Goal: Task Accomplishment & Management: Manage account settings

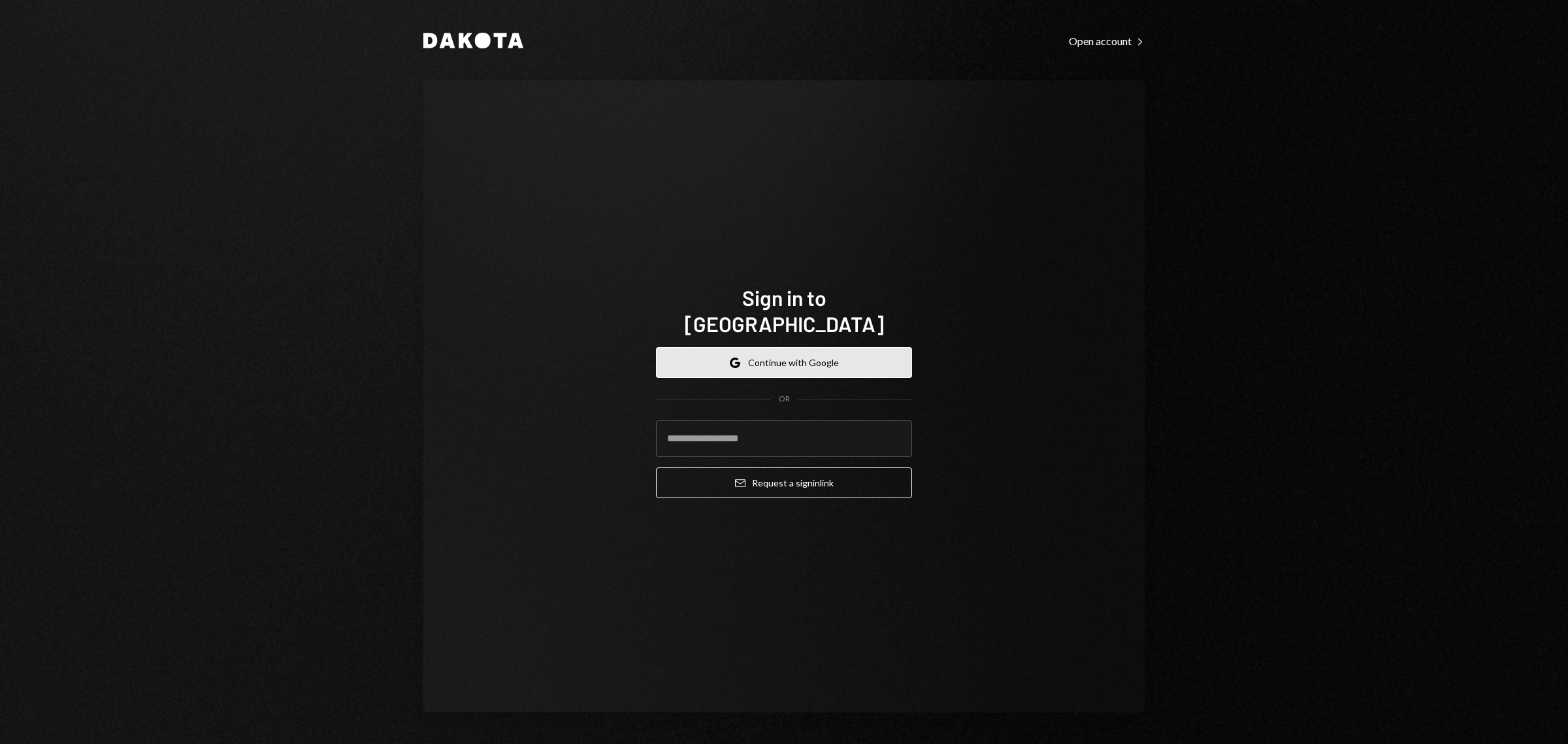
click at [773, 347] on button "Google Continue with Google" at bounding box center [784, 362] width 256 height 31
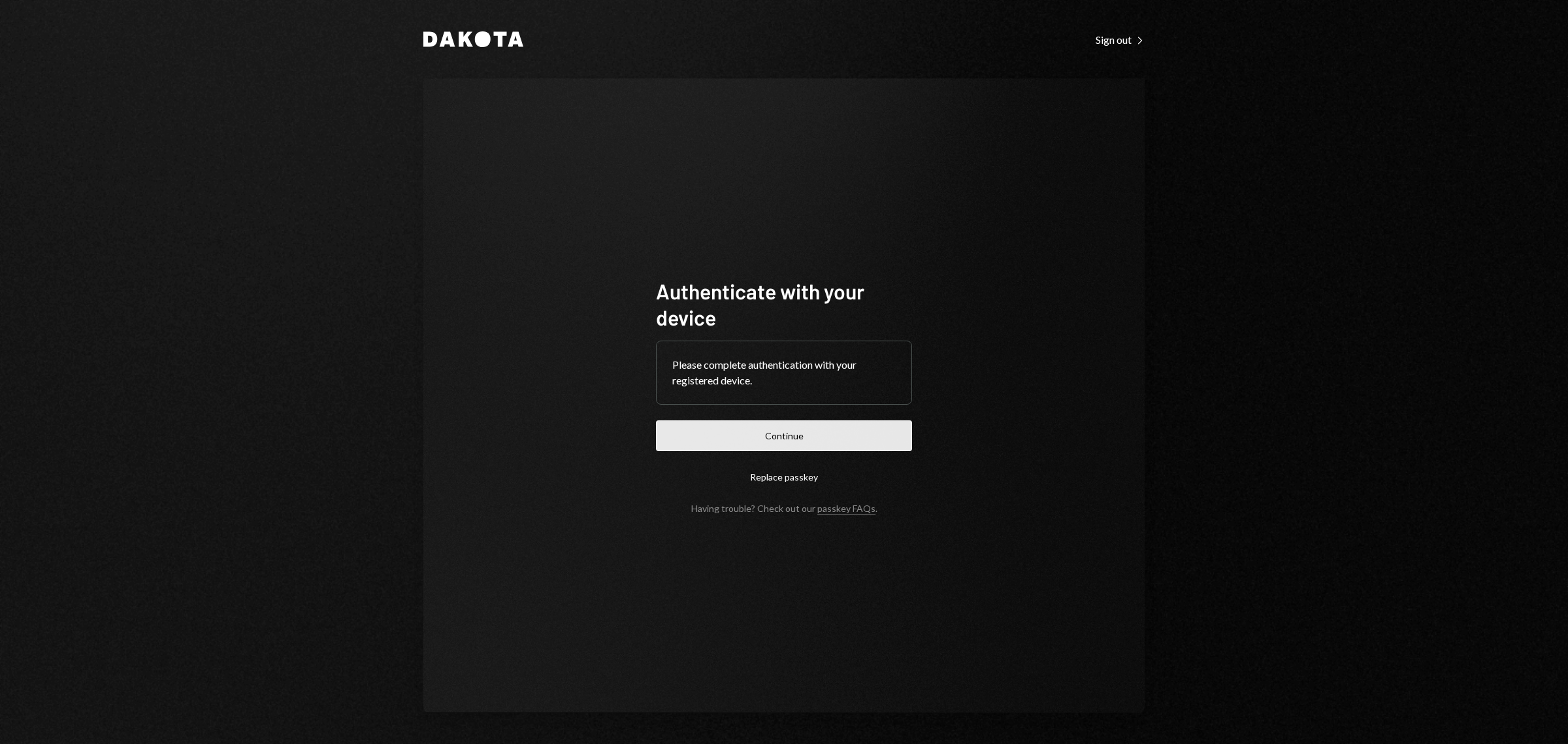
click at [775, 442] on button "Continue" at bounding box center [784, 435] width 256 height 31
click at [794, 449] on button "Continue" at bounding box center [784, 435] width 256 height 31
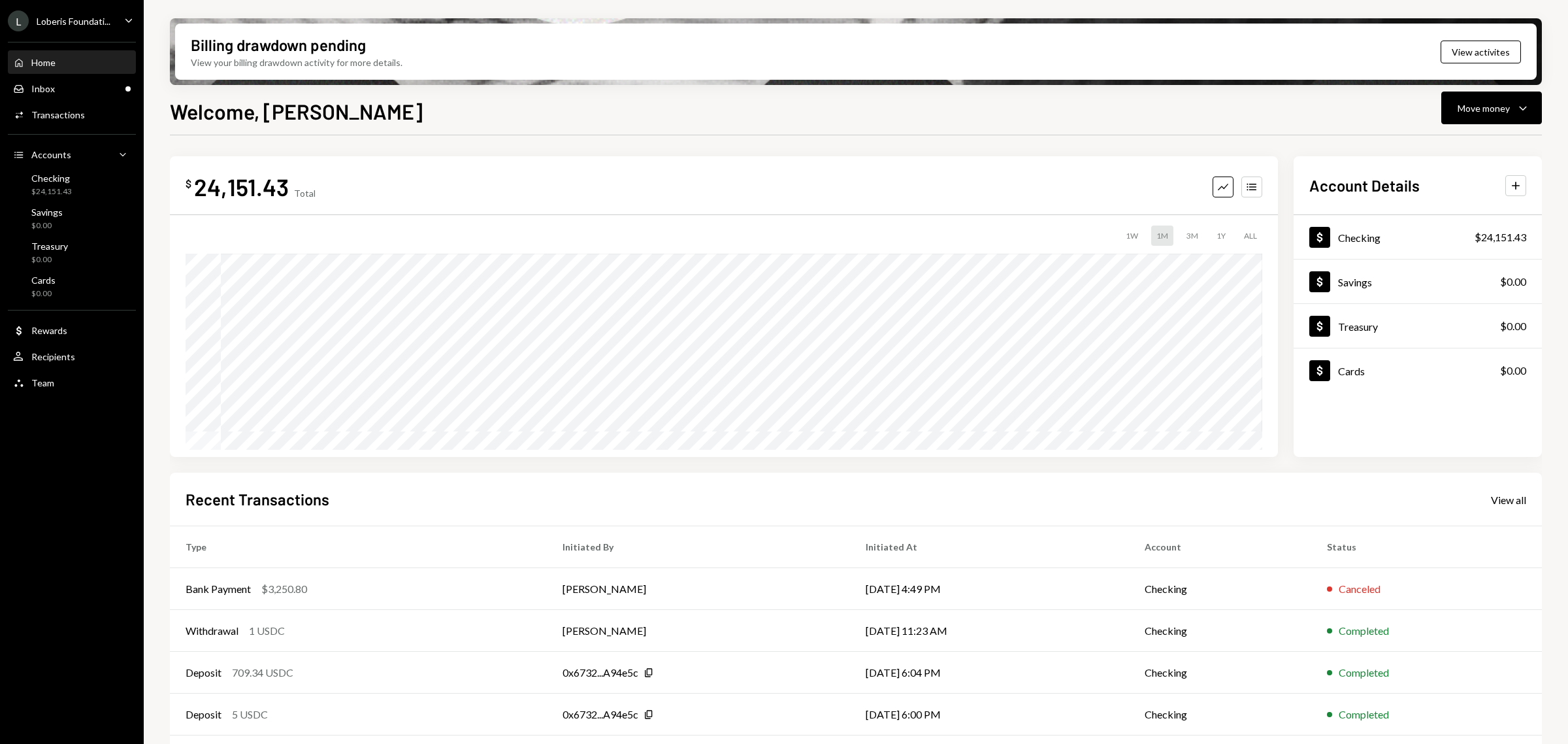
click at [112, 18] on div "L Loberis Foundati... Caret Down" at bounding box center [72, 21] width 144 height 21
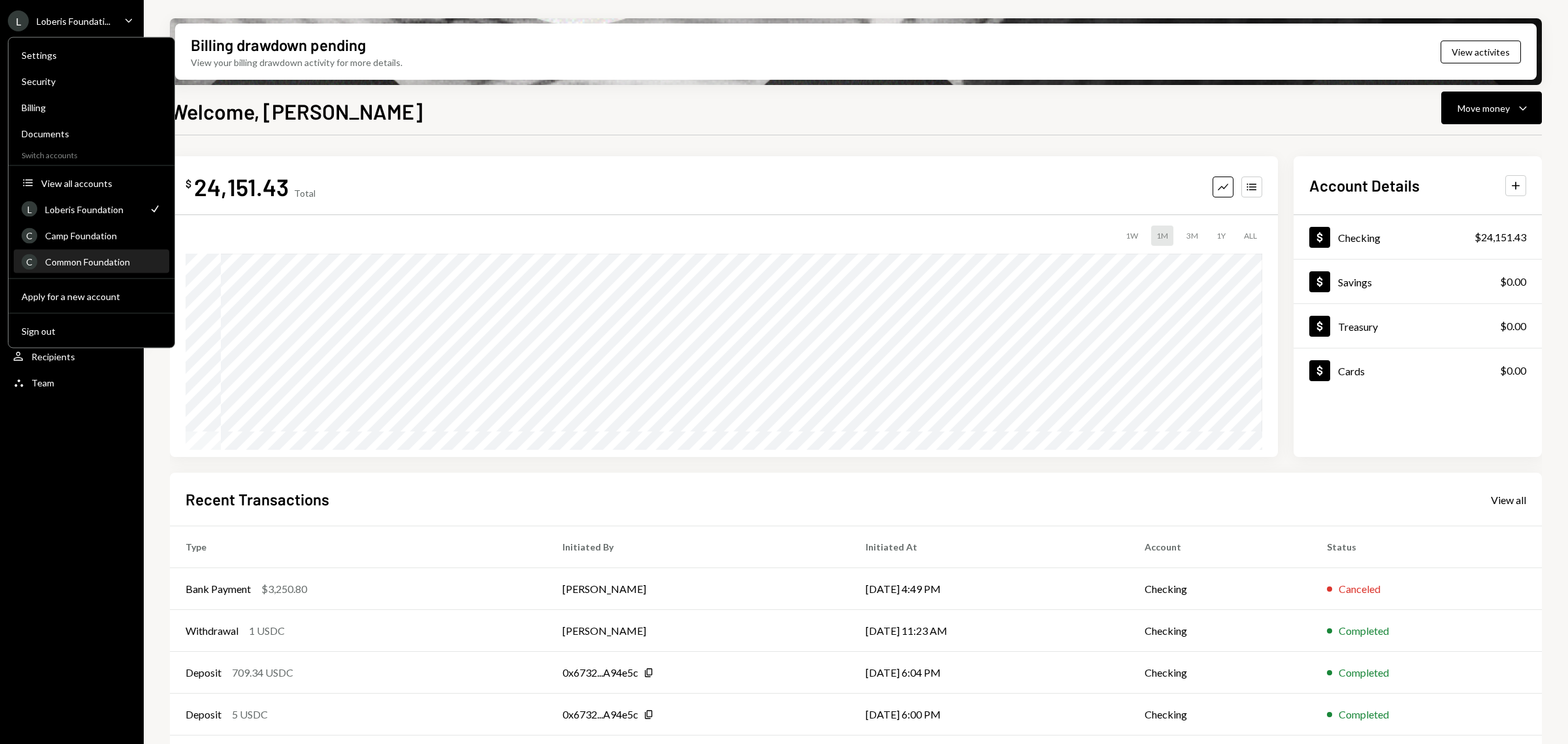
click at [104, 258] on div "Common Foundation" at bounding box center [103, 262] width 116 height 11
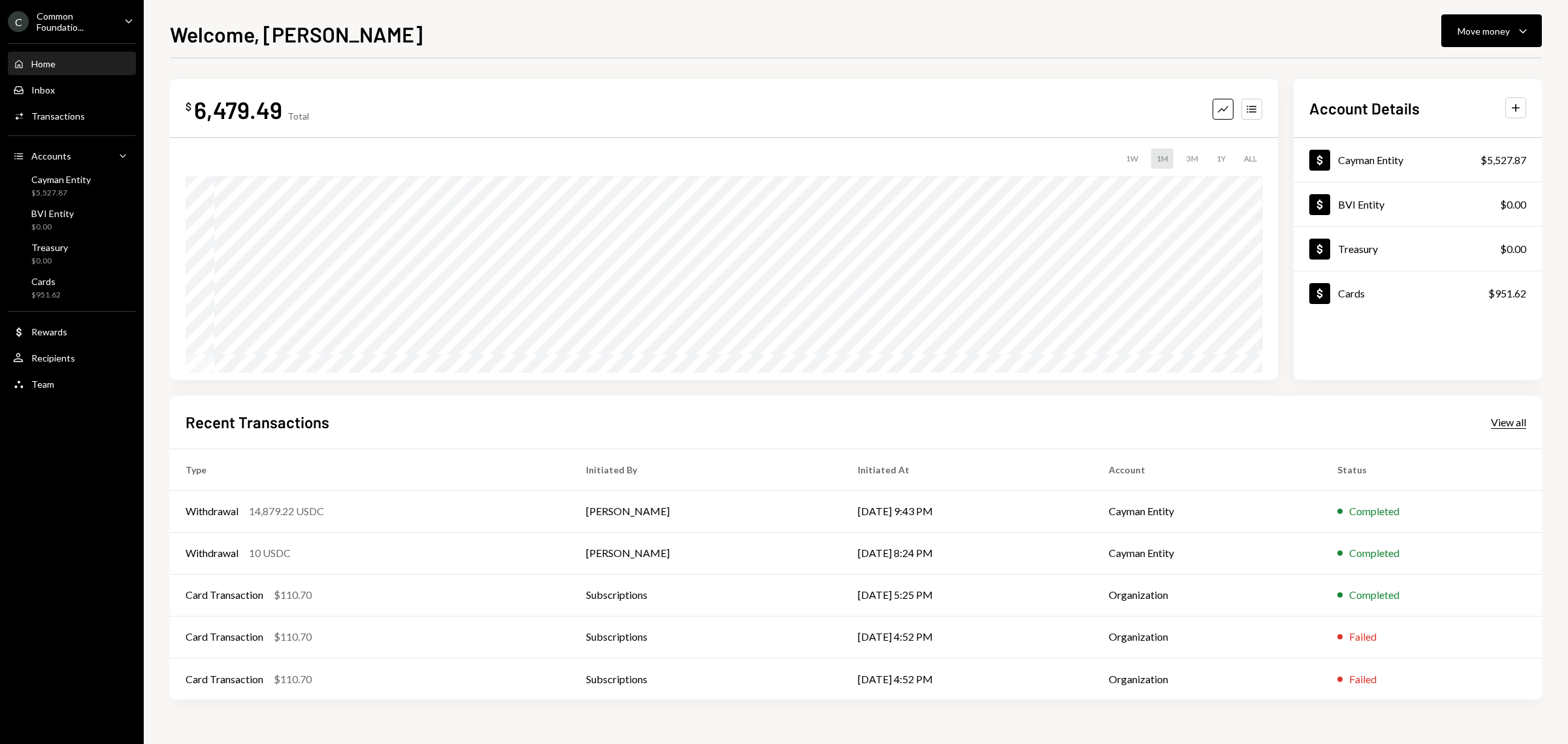
click at [1520, 417] on div "View all" at bounding box center [1508, 422] width 35 height 13
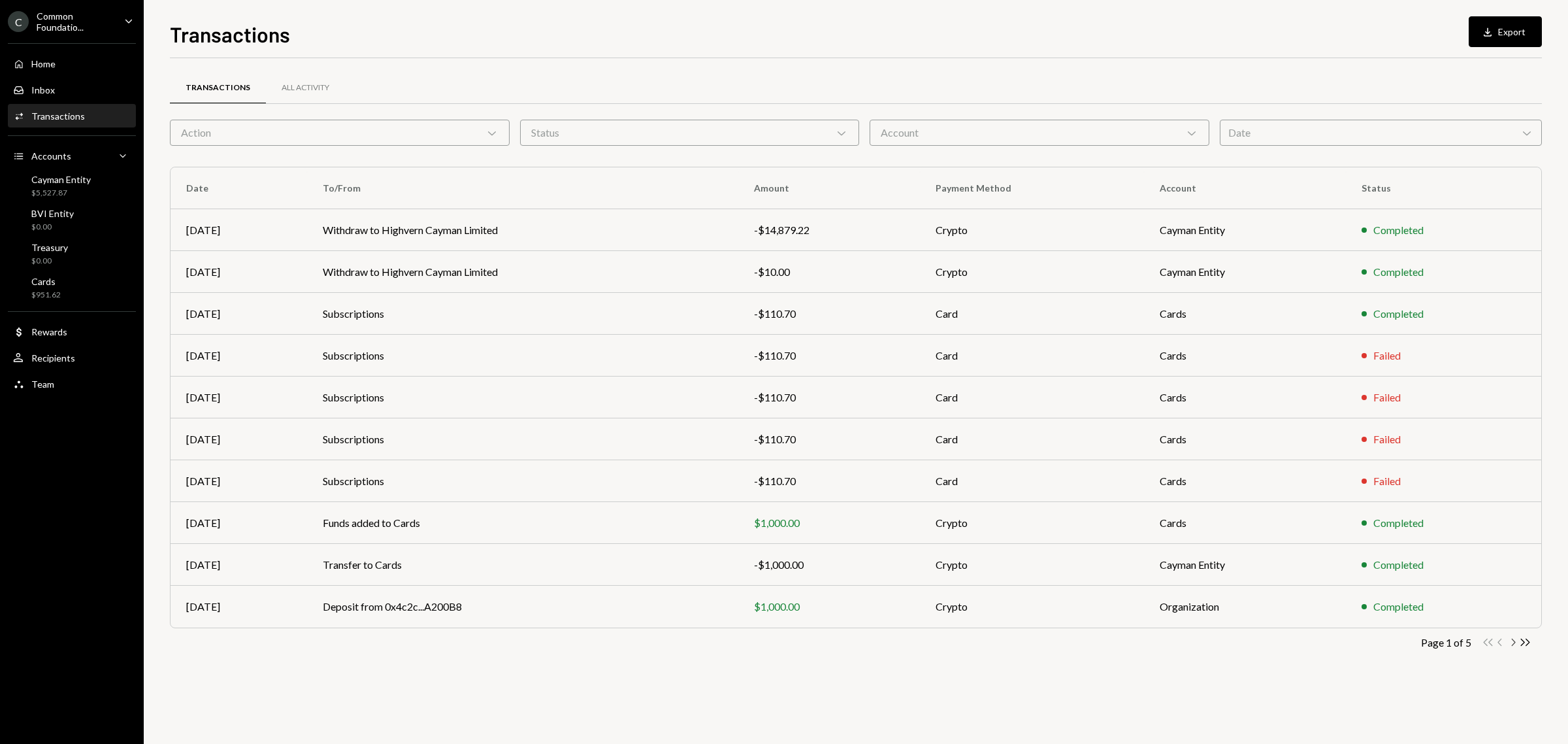
click at [1514, 642] on icon "Chevron Right" at bounding box center [1513, 642] width 13 height 13
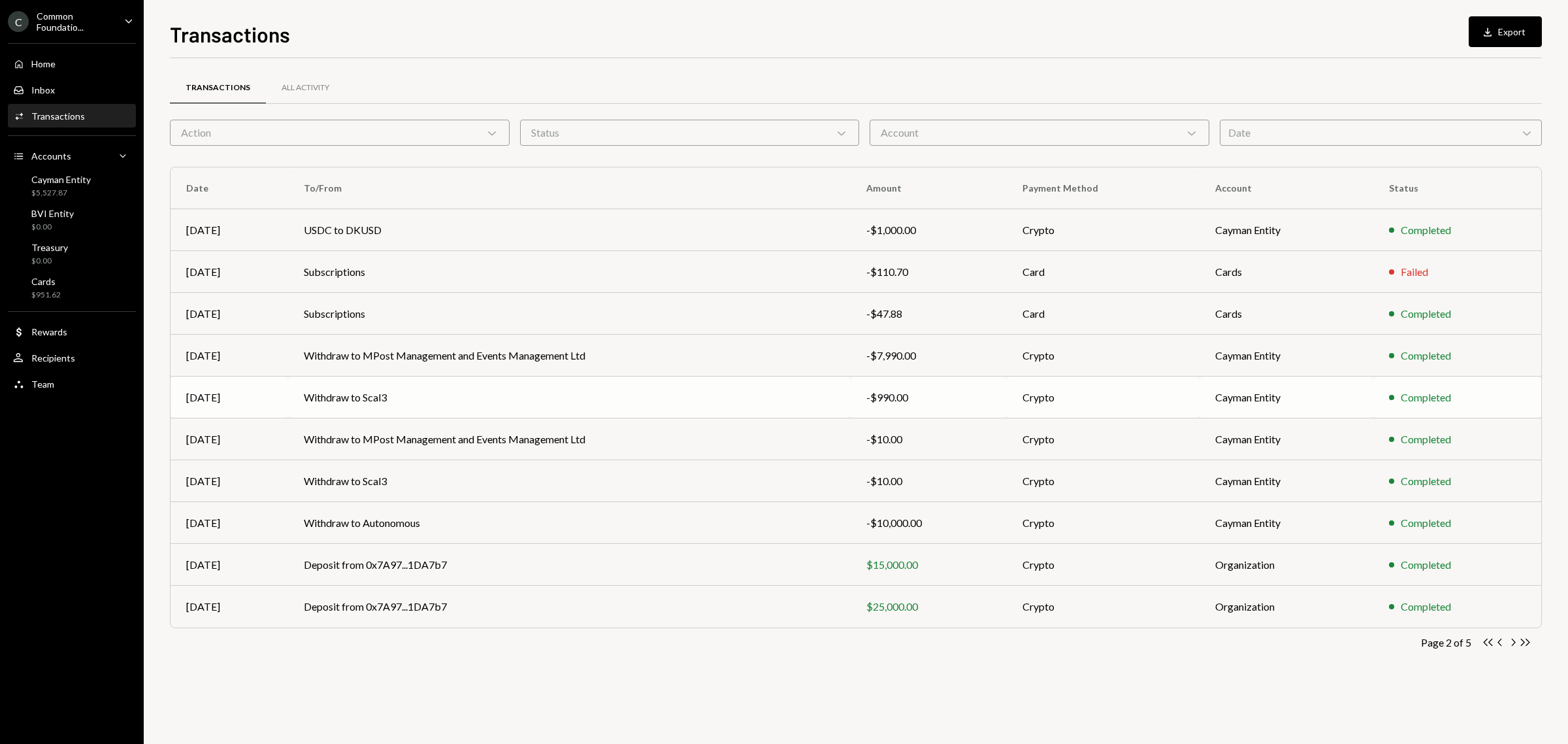
click at [349, 400] on td "Withdraw to Scal3" at bounding box center [569, 397] width 562 height 42
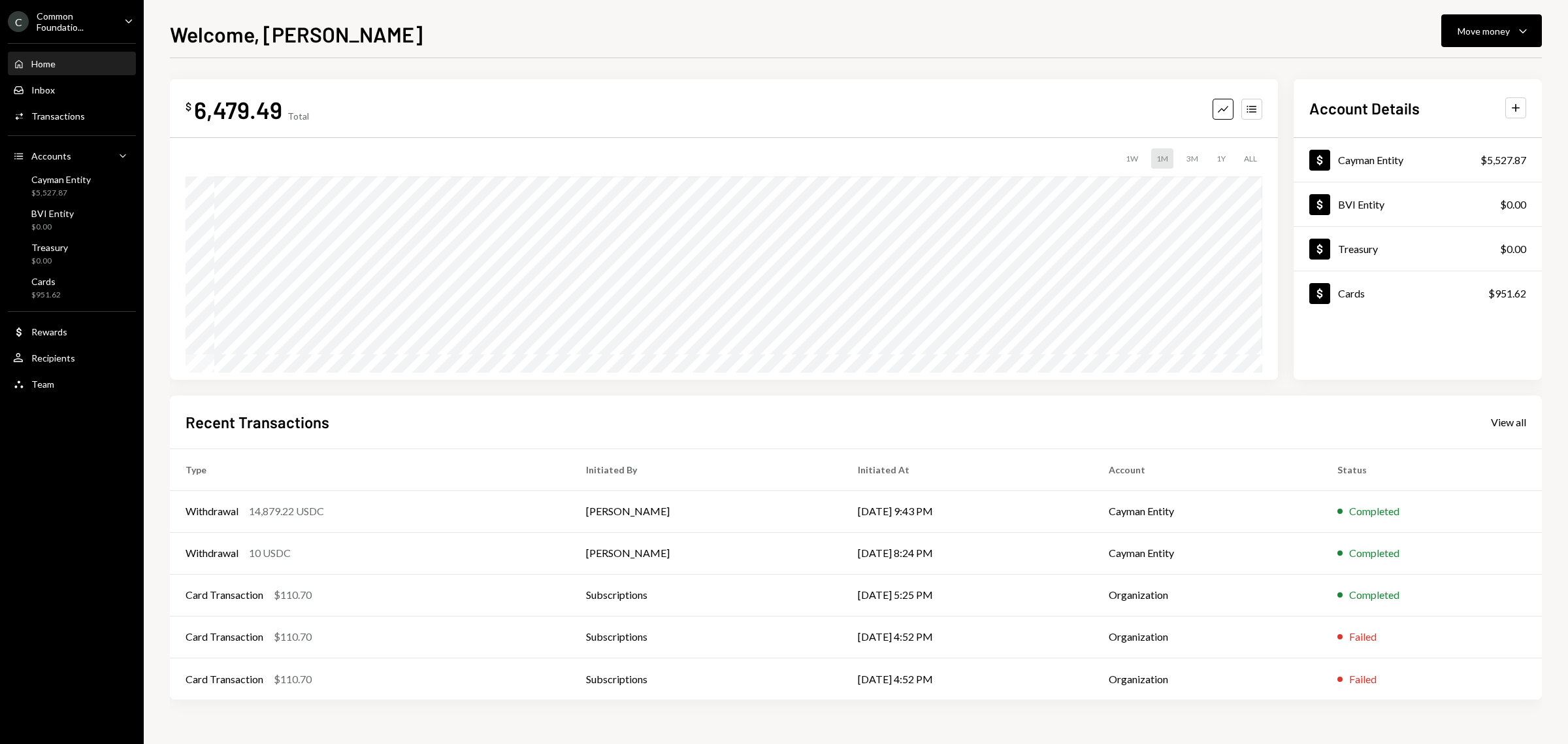
click at [88, 17] on div "Common Foundatio..." at bounding box center [75, 21] width 77 height 22
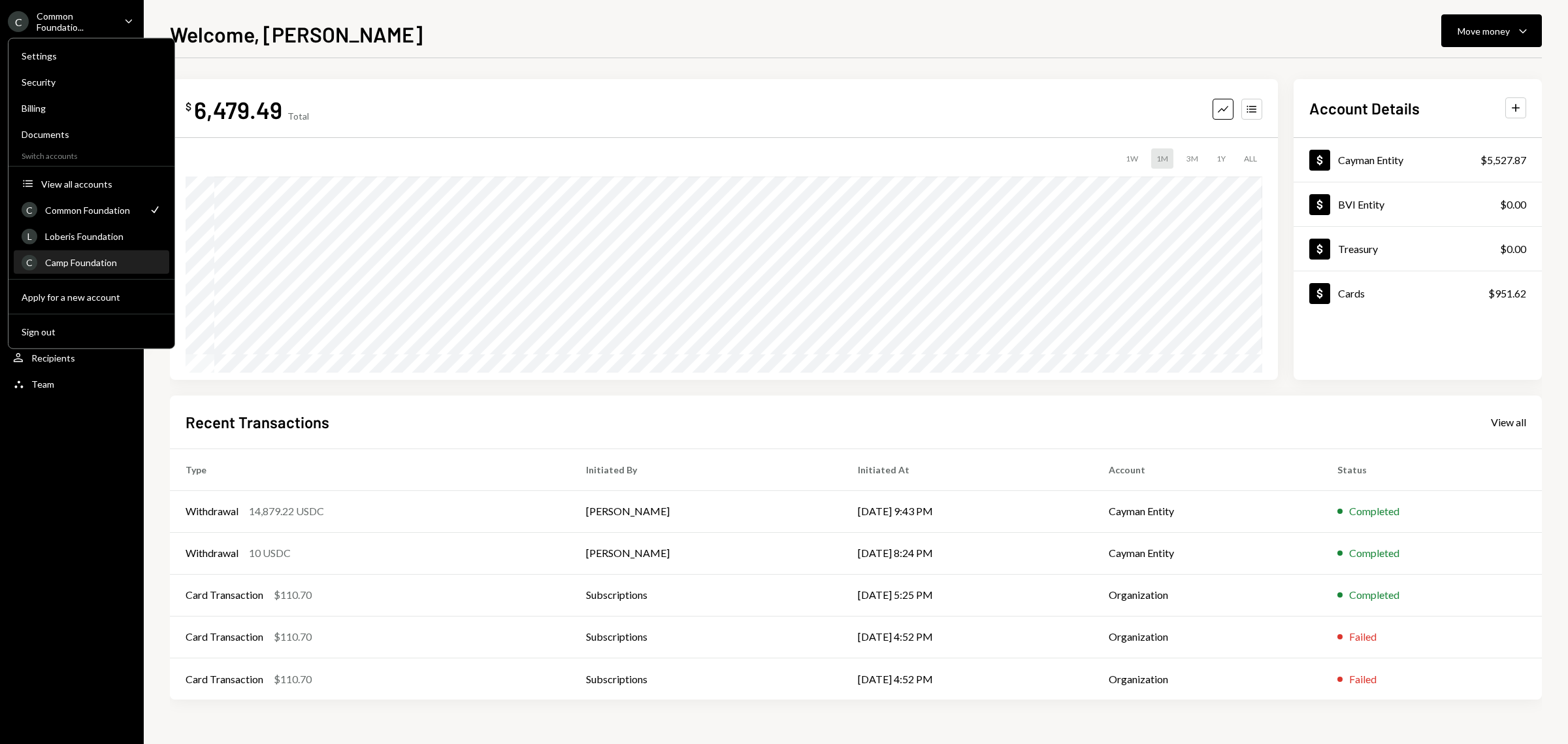
click at [93, 257] on div "Camp Foundation" at bounding box center [103, 263] width 116 height 11
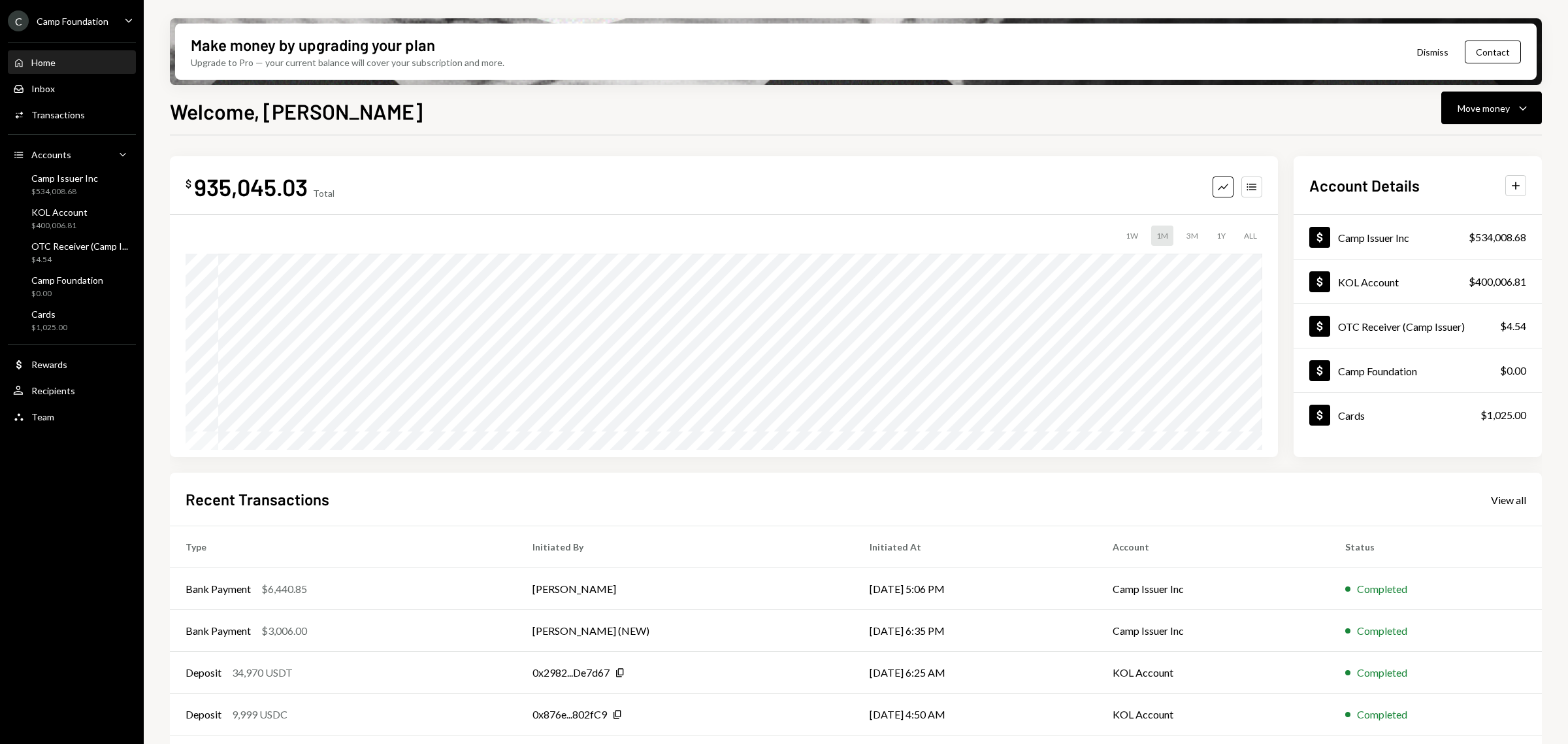
click at [107, 17] on div "Camp Foundation" at bounding box center [72, 21] width 72 height 11
click at [459, 130] on div "Welcome, Mike Move money Caret Down $ 935,045.03 Total Graph Accounts 1W 1M 3M …" at bounding box center [856, 458] width 1372 height 726
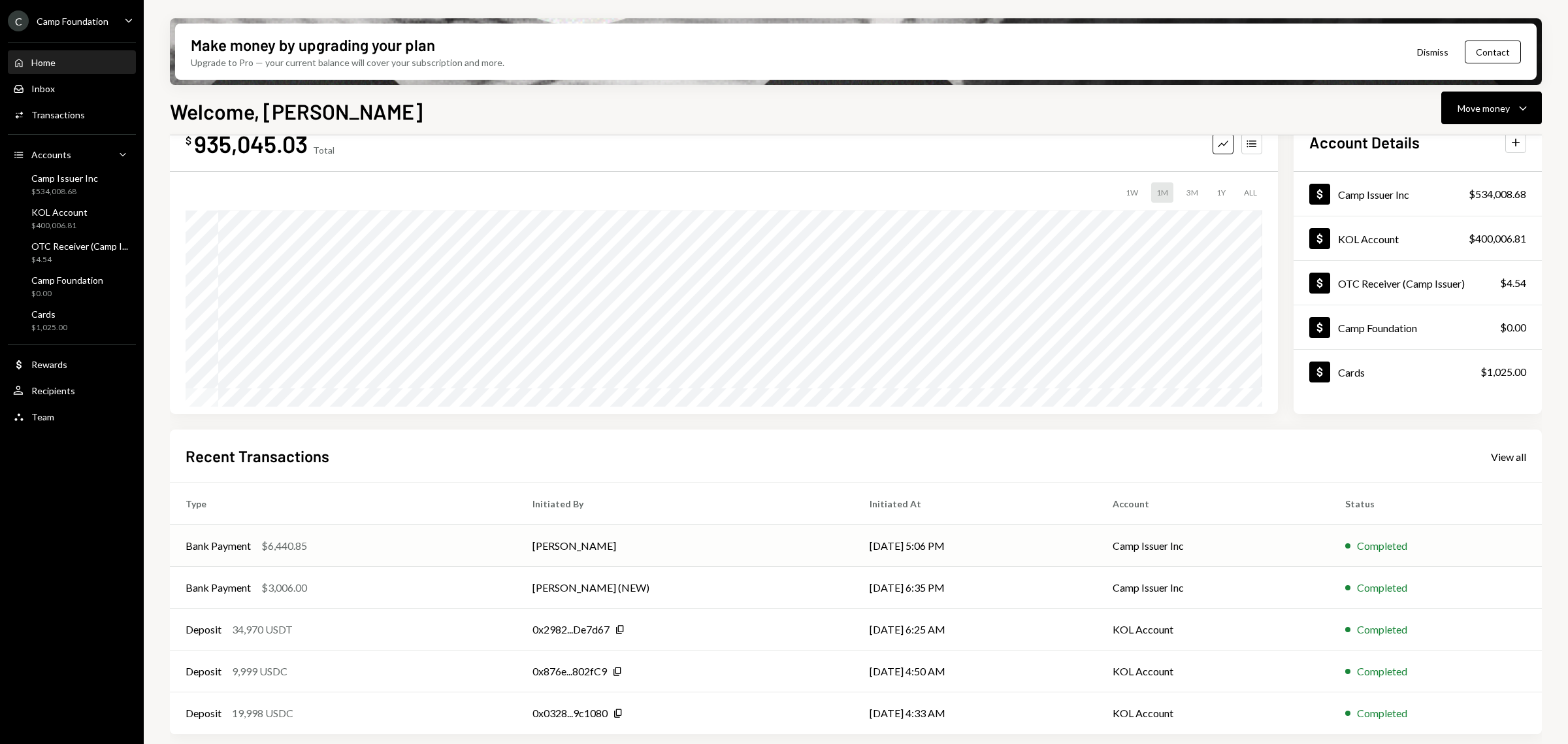
click at [272, 539] on div "$6,440.85" at bounding box center [284, 546] width 45 height 16
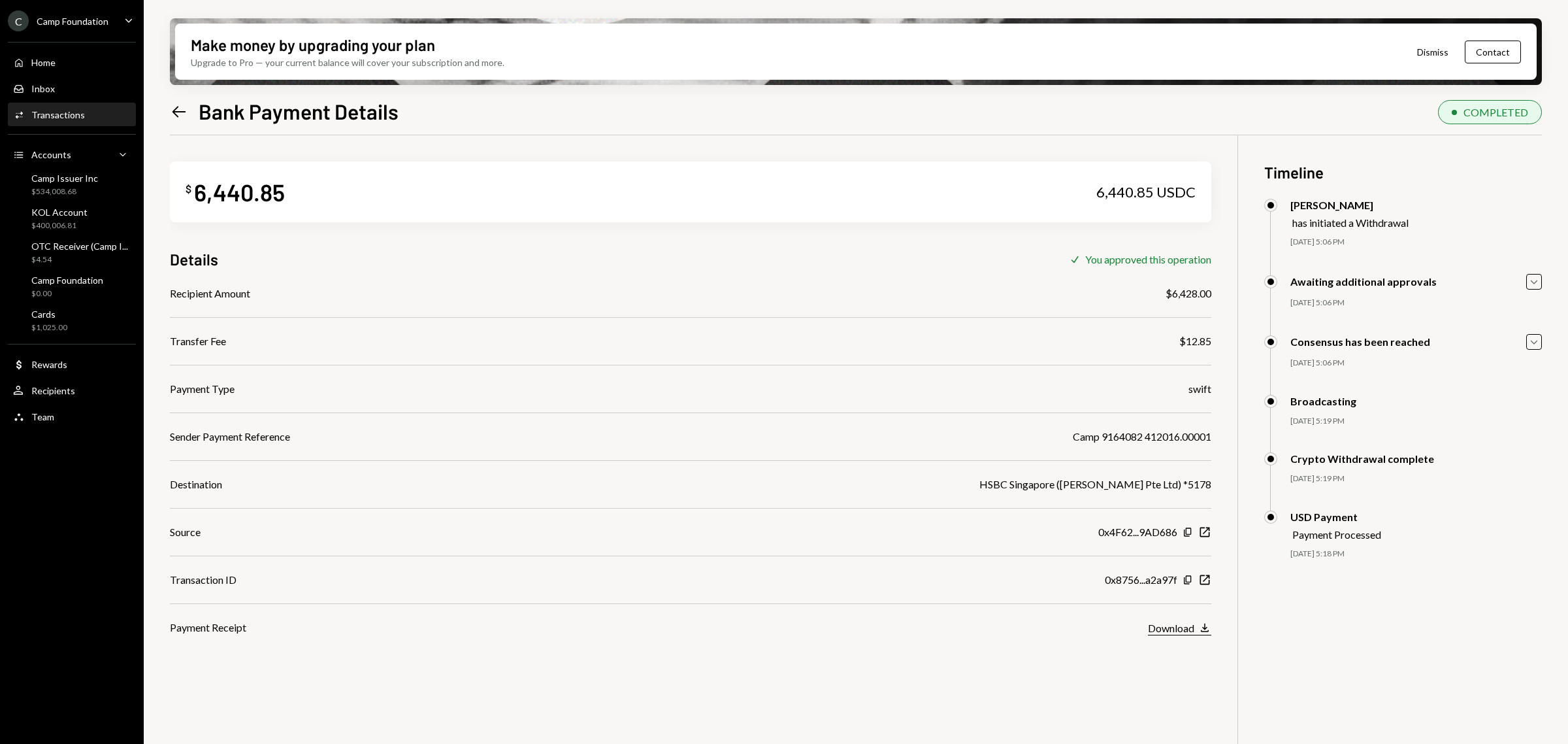
click at [1193, 629] on div "Download" at bounding box center [1171, 628] width 46 height 13
drag, startPoint x: 1064, startPoint y: 436, endPoint x: 1214, endPoint y: 440, distance: 150.1
click at [1214, 440] on div "$ 6,440.85 6,440.85 USDC Details Check You approved this operation Recipient Am…" at bounding box center [856, 507] width 1372 height 744
copy div "Camp 9164082 412016.00001"
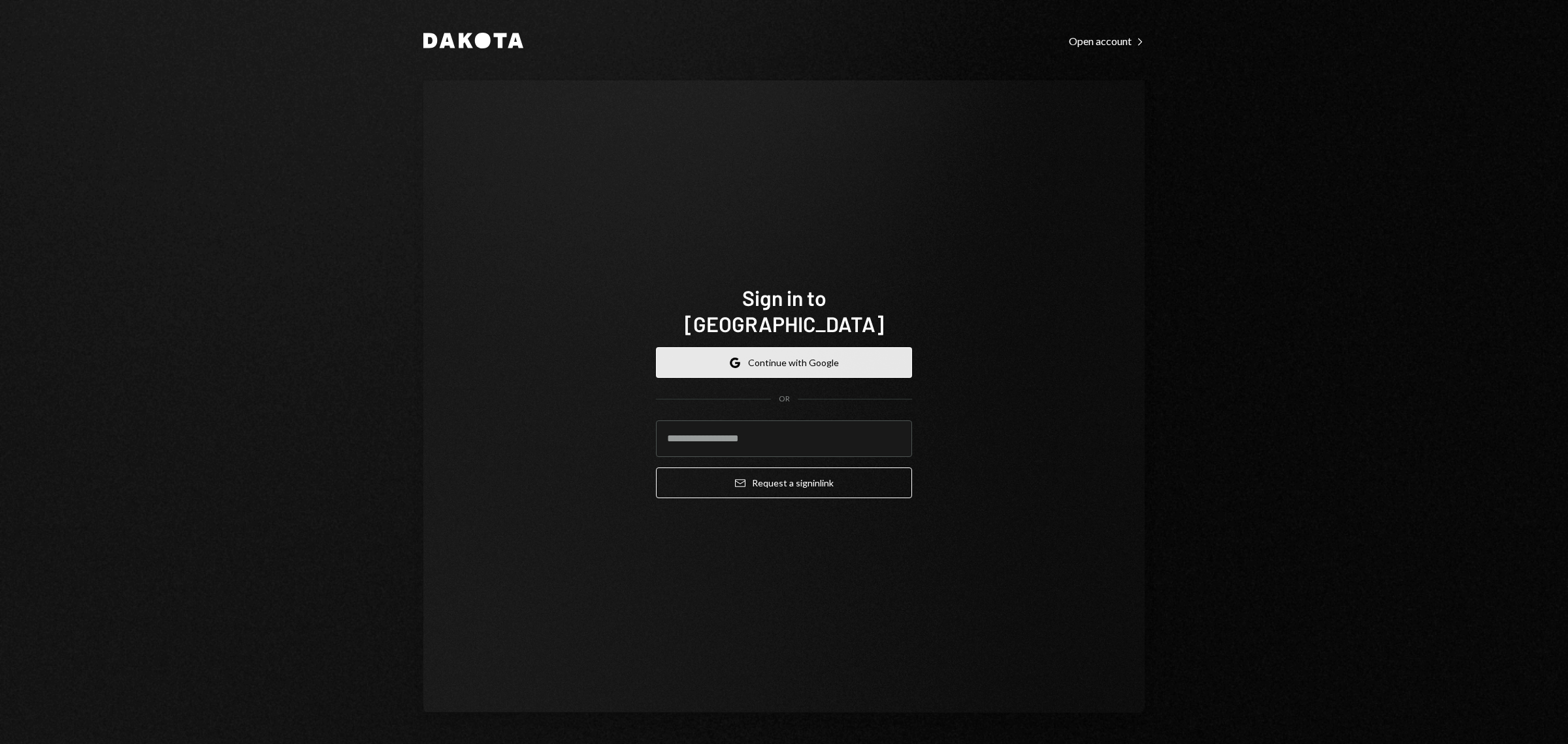
click at [803, 347] on button "Google Continue with Google" at bounding box center [784, 362] width 256 height 31
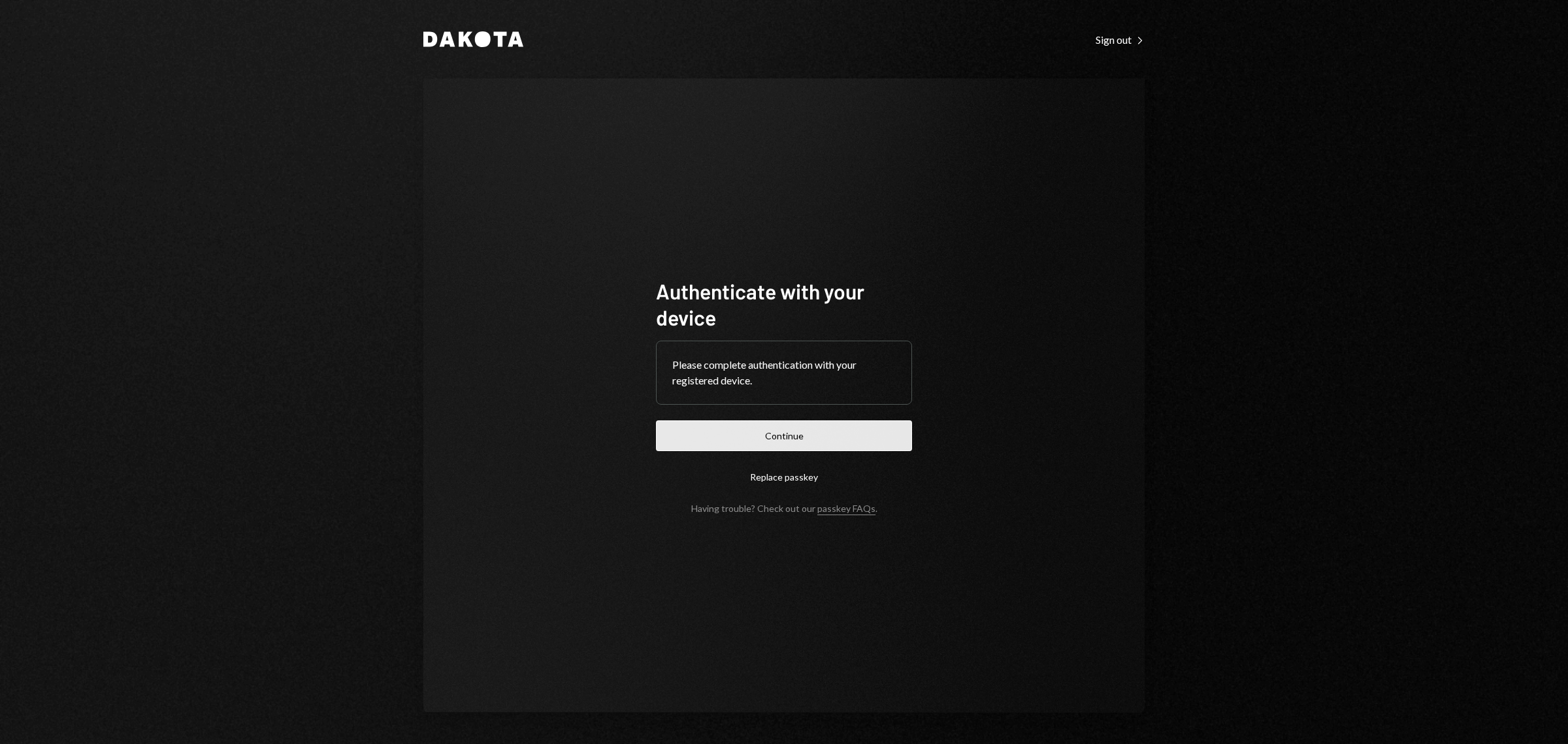
click at [815, 445] on button "Continue" at bounding box center [784, 435] width 256 height 31
click at [843, 433] on button "Continue" at bounding box center [784, 435] width 256 height 31
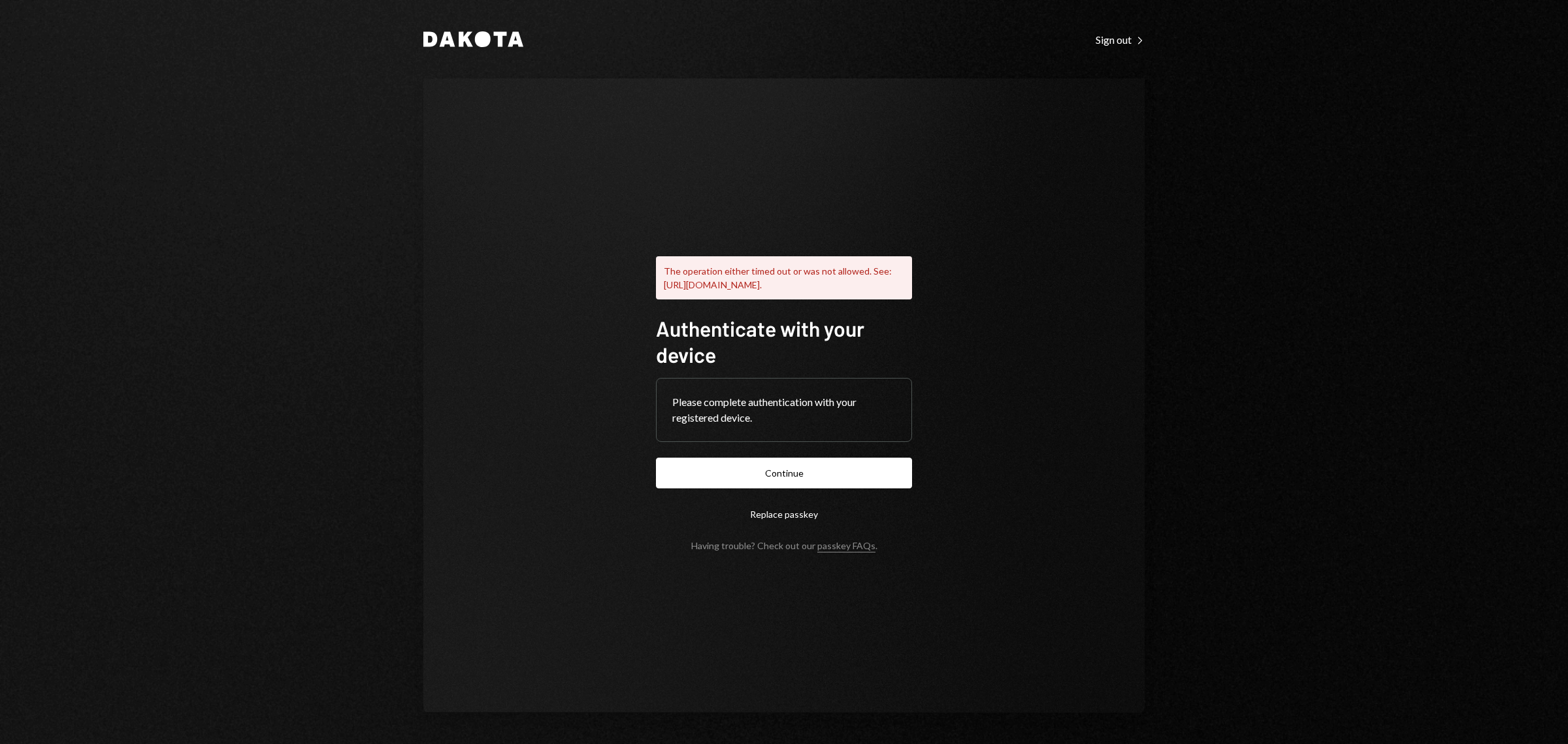
click at [1501, 72] on div "Dakota Sign out Right Caret The operation either timed out or was not allowed. …" at bounding box center [784, 372] width 1568 height 744
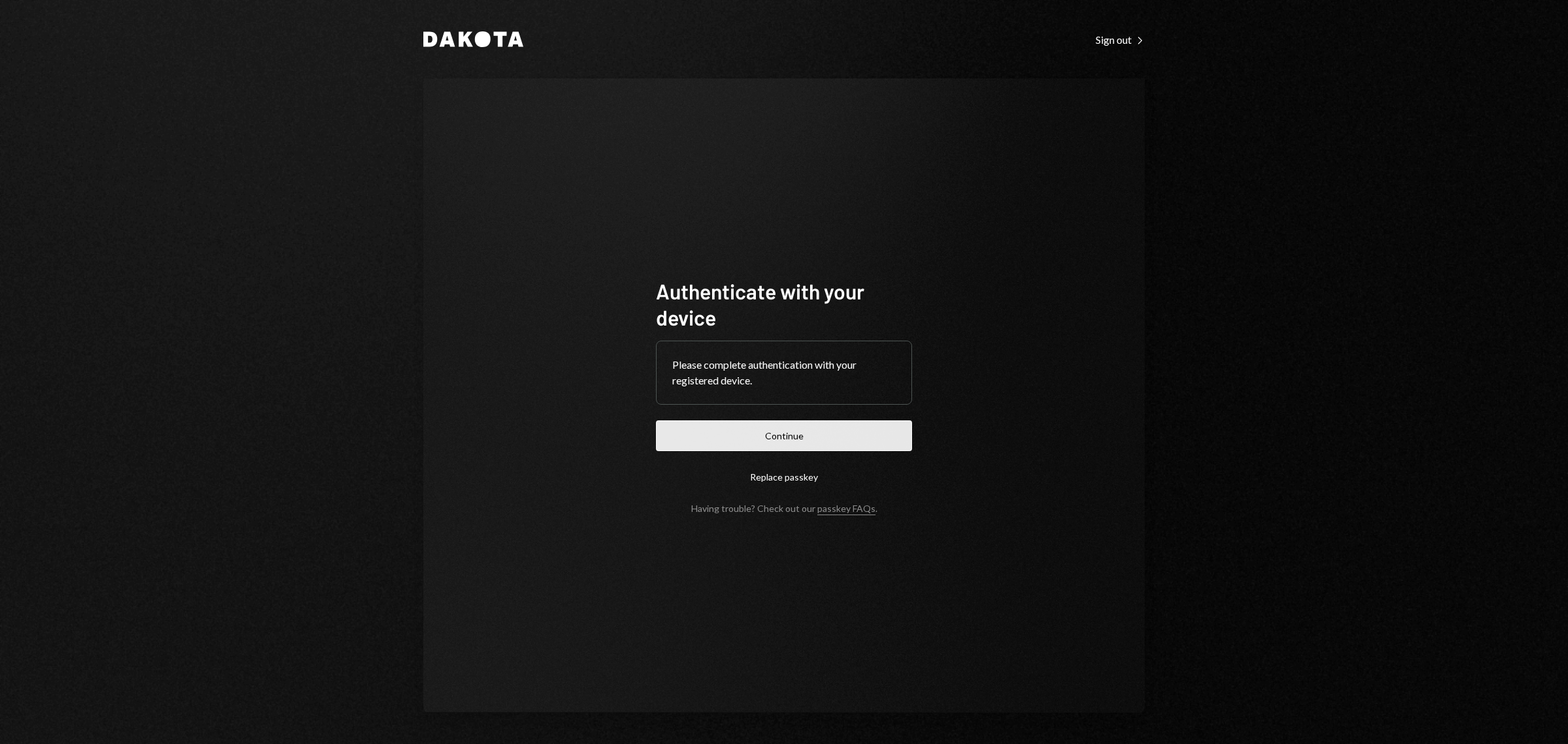
click at [817, 430] on button "Continue" at bounding box center [784, 435] width 256 height 31
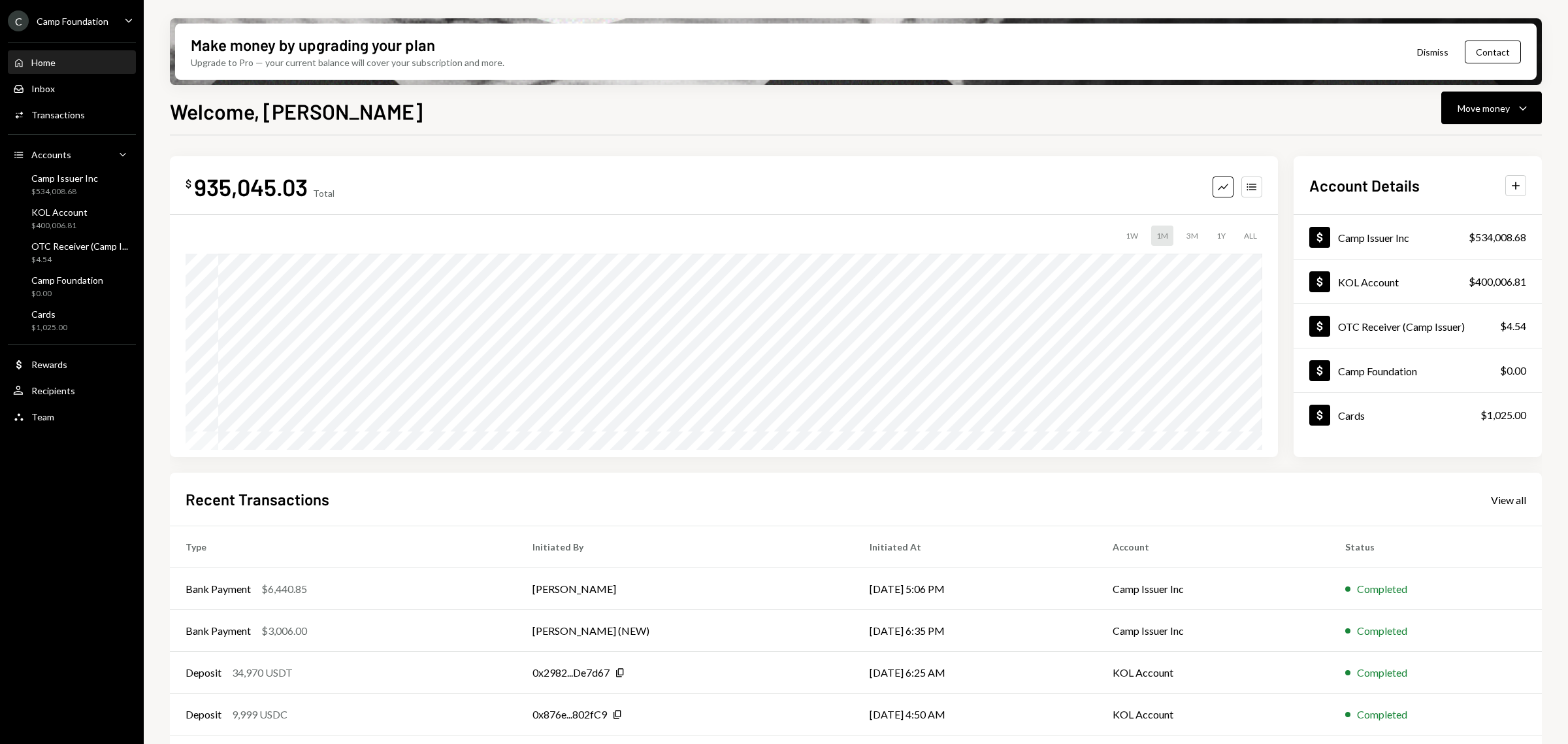
click at [83, 17] on div "Camp Foundation" at bounding box center [72, 21] width 72 height 11
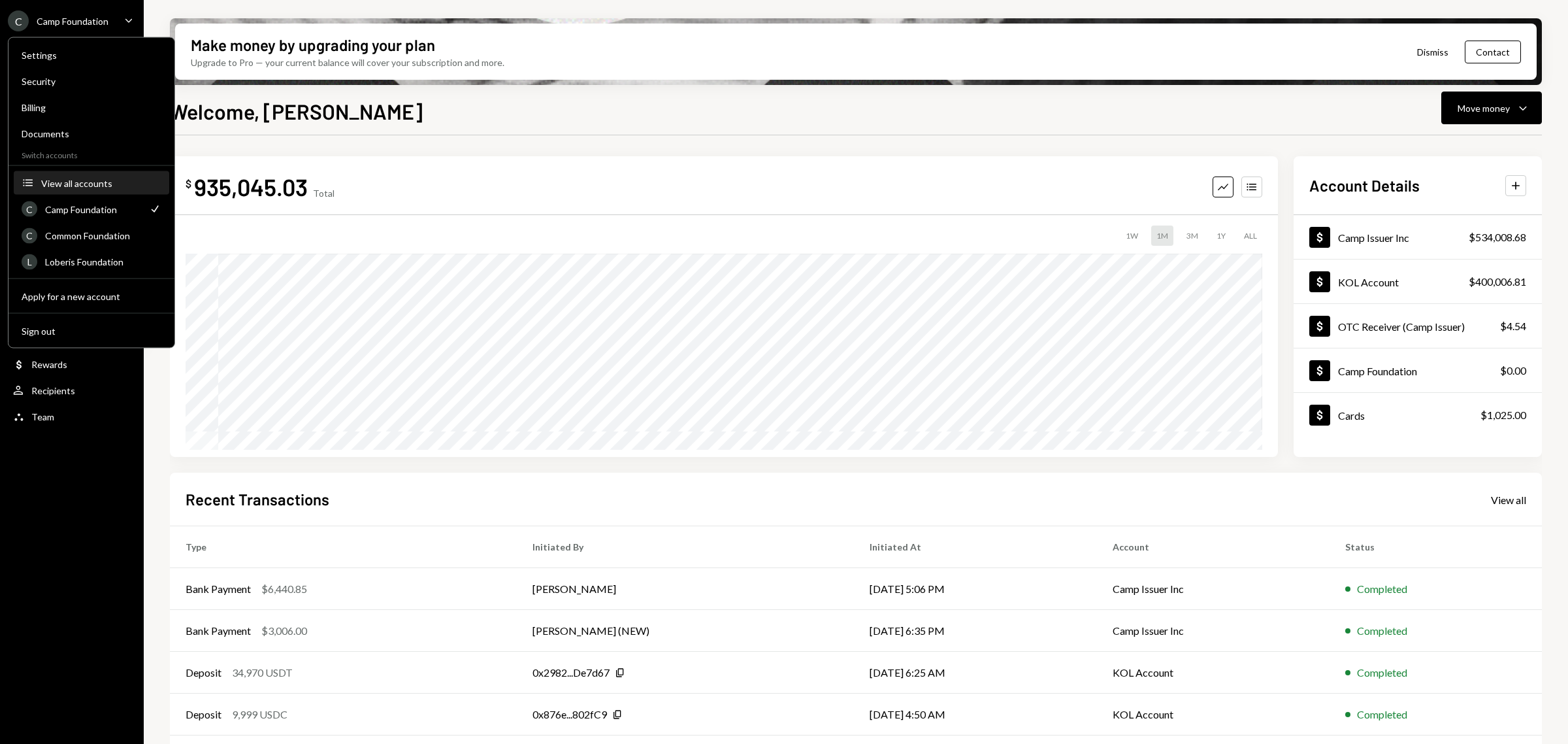
click at [85, 184] on div "View all accounts" at bounding box center [101, 183] width 120 height 11
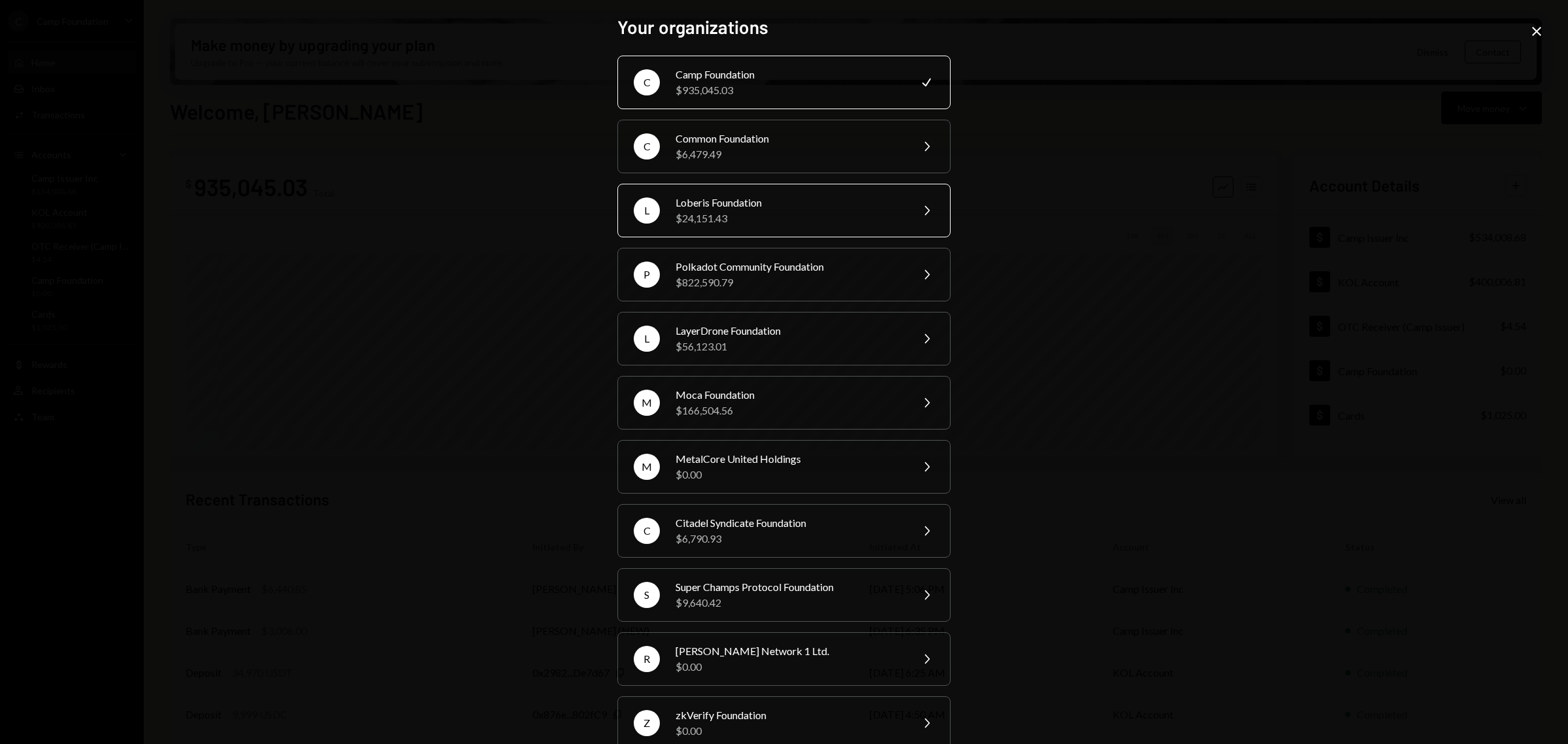
click at [796, 203] on div "Loberis Foundation" at bounding box center [789, 203] width 228 height 16
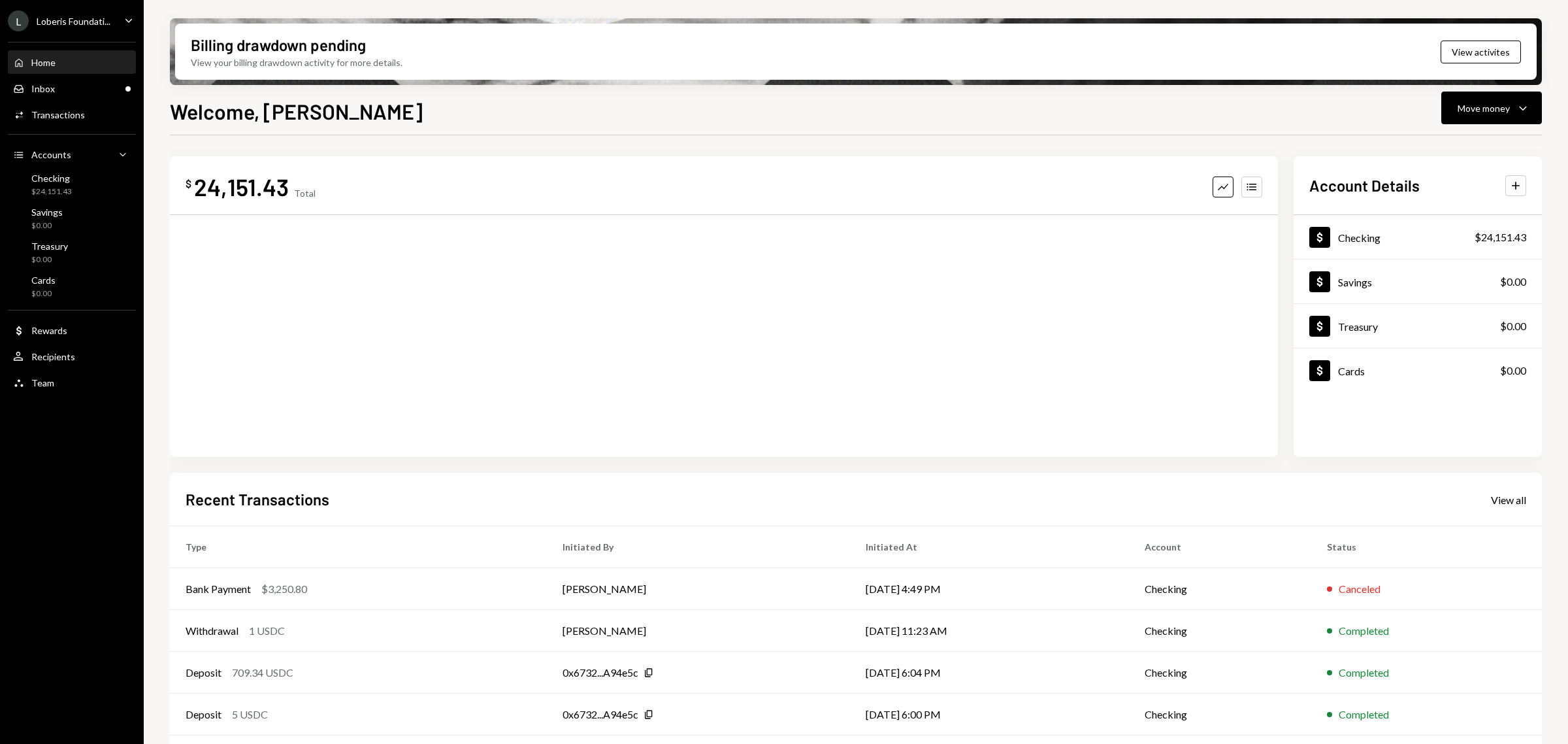
click at [129, 14] on icon "Caret Down" at bounding box center [129, 20] width 14 height 14
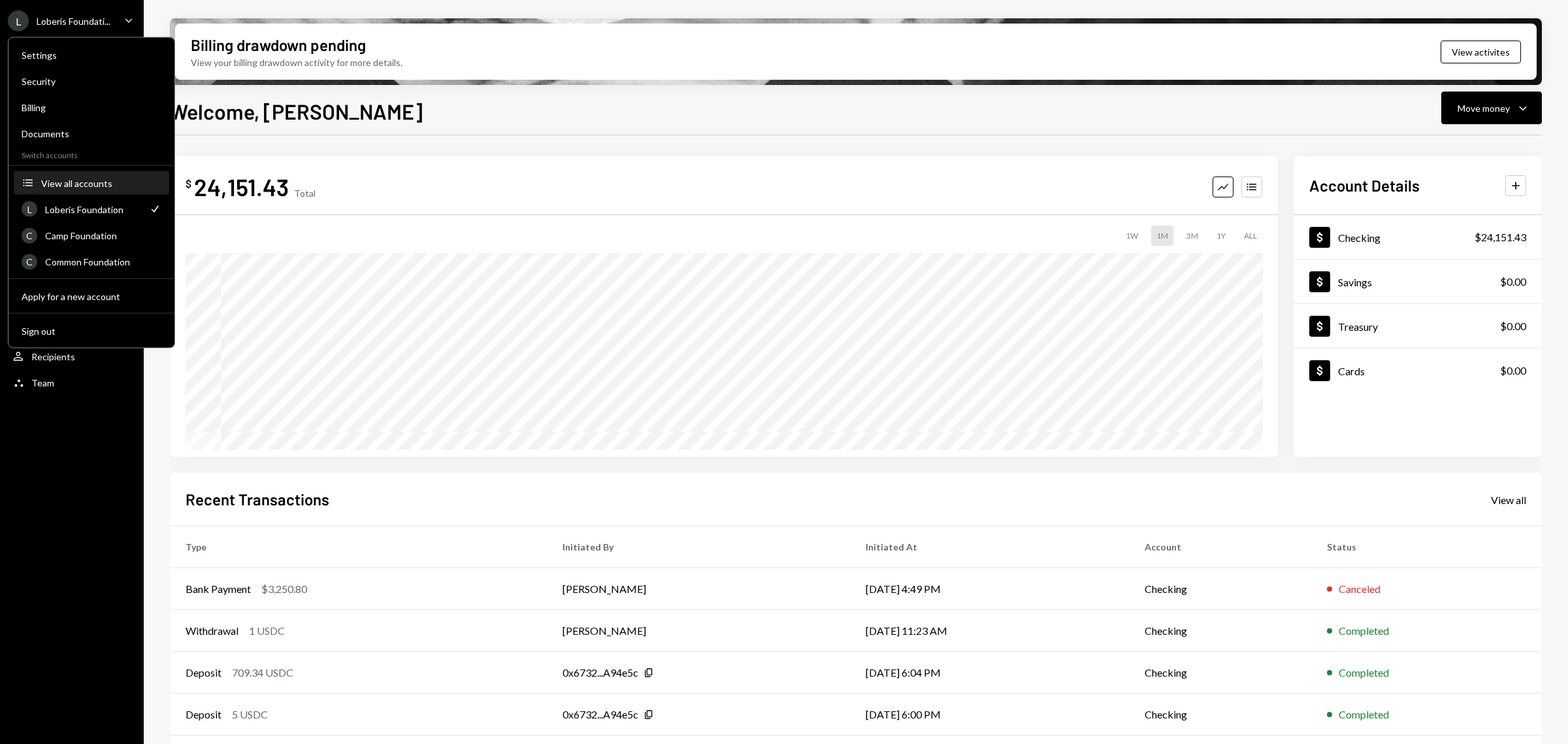
click at [96, 181] on div "View all accounts" at bounding box center [101, 183] width 120 height 11
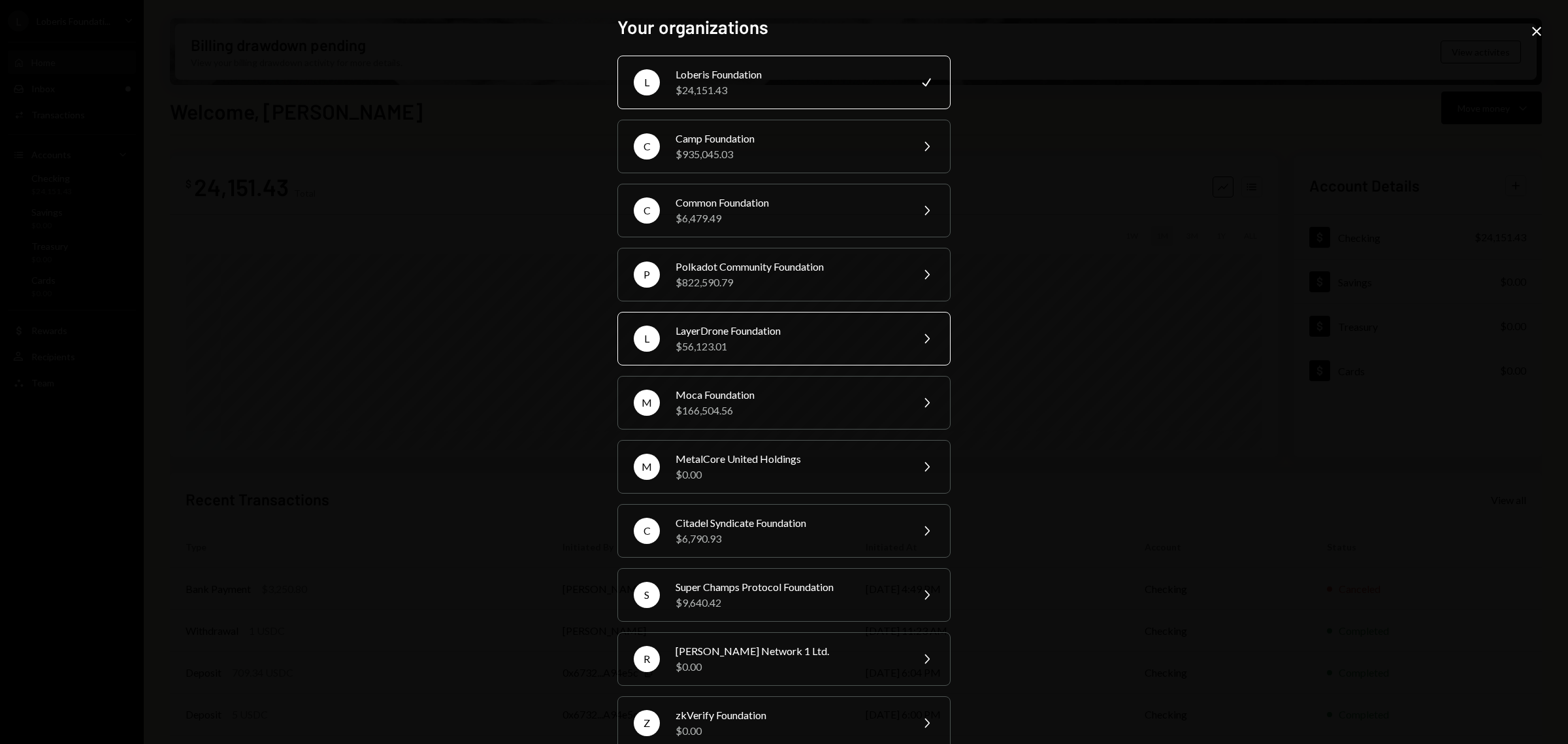
click at [868, 345] on div "$56,123.01" at bounding box center [789, 346] width 228 height 16
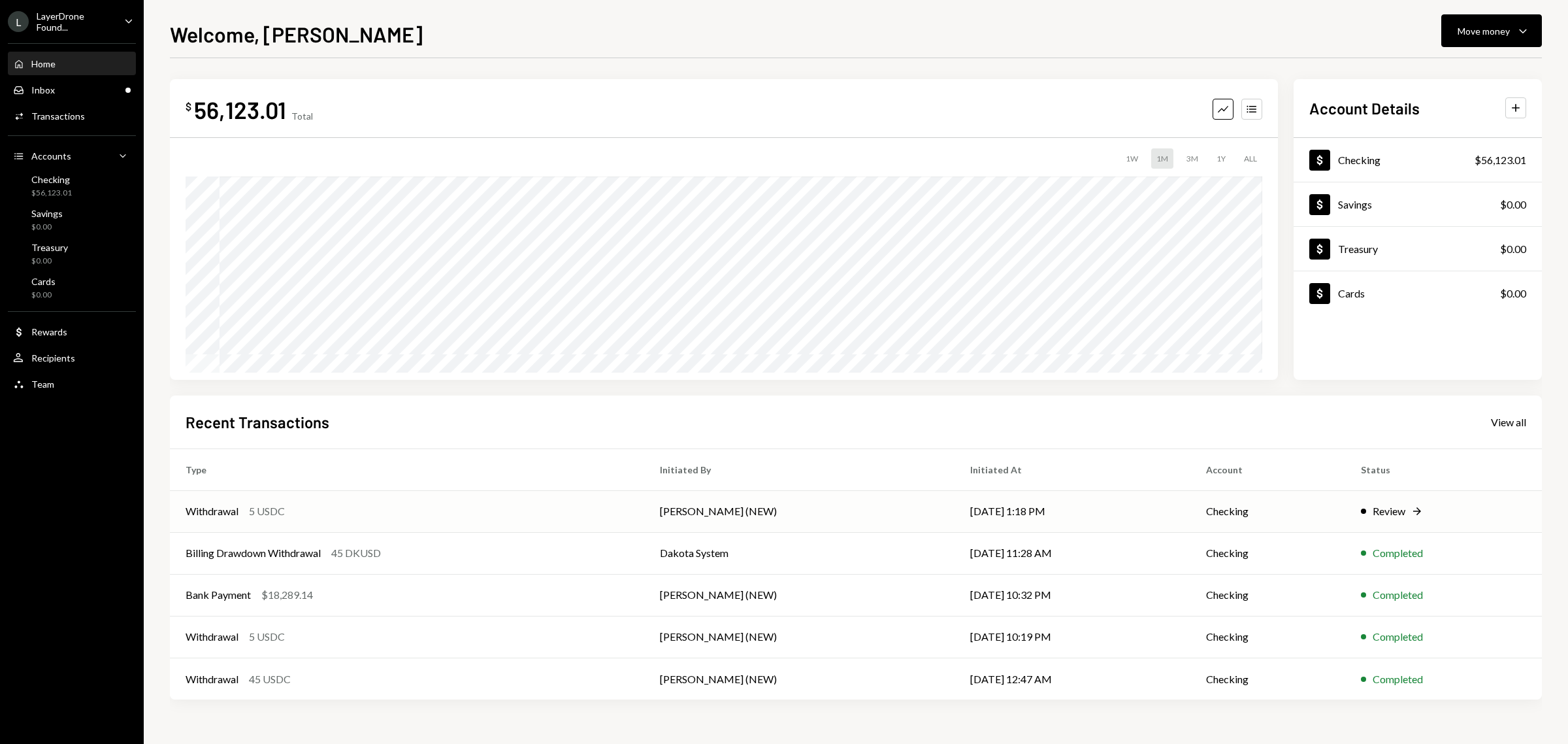
click at [1375, 514] on div "Review" at bounding box center [1389, 511] width 33 height 16
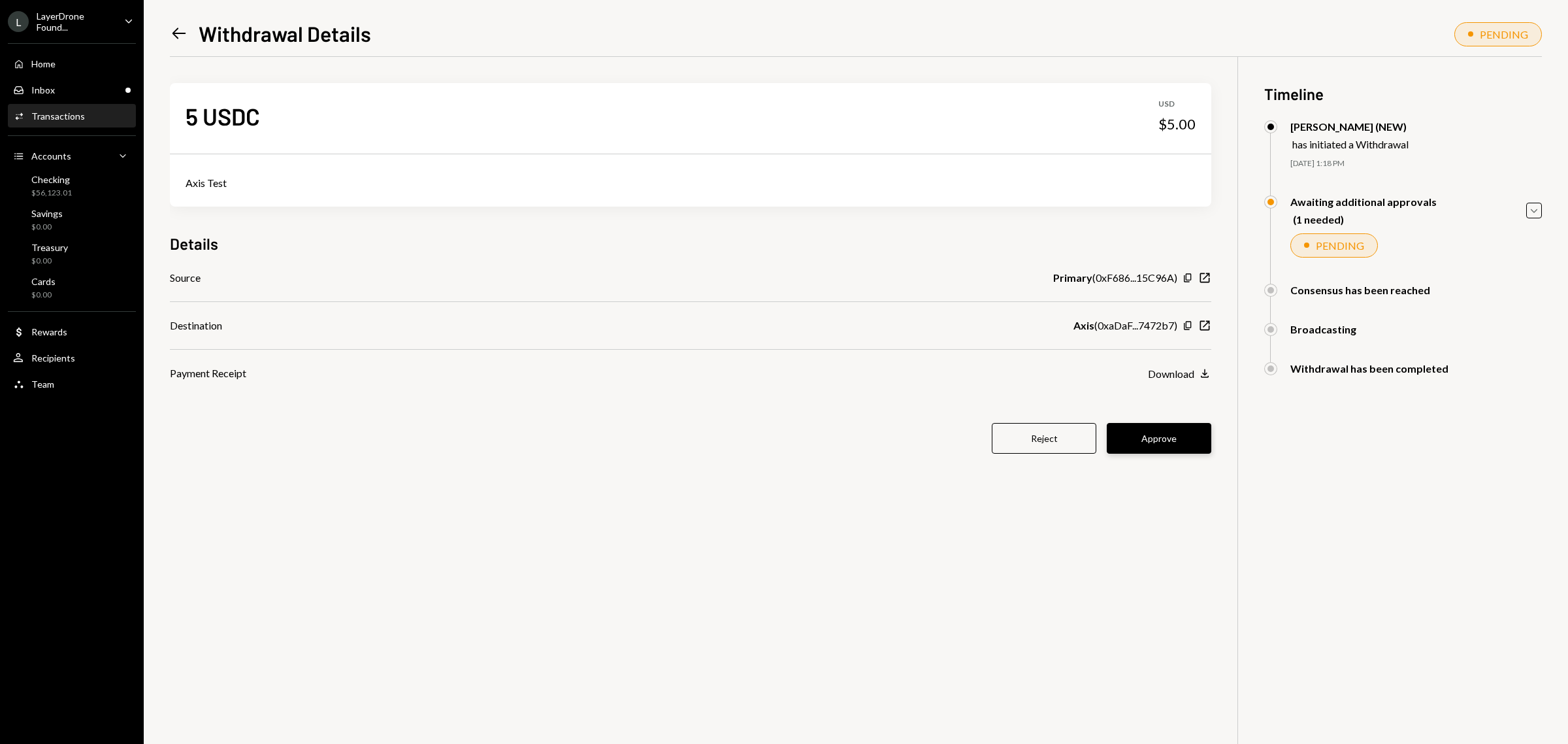
click at [1193, 443] on button "Approve" at bounding box center [1158, 438] width 104 height 31
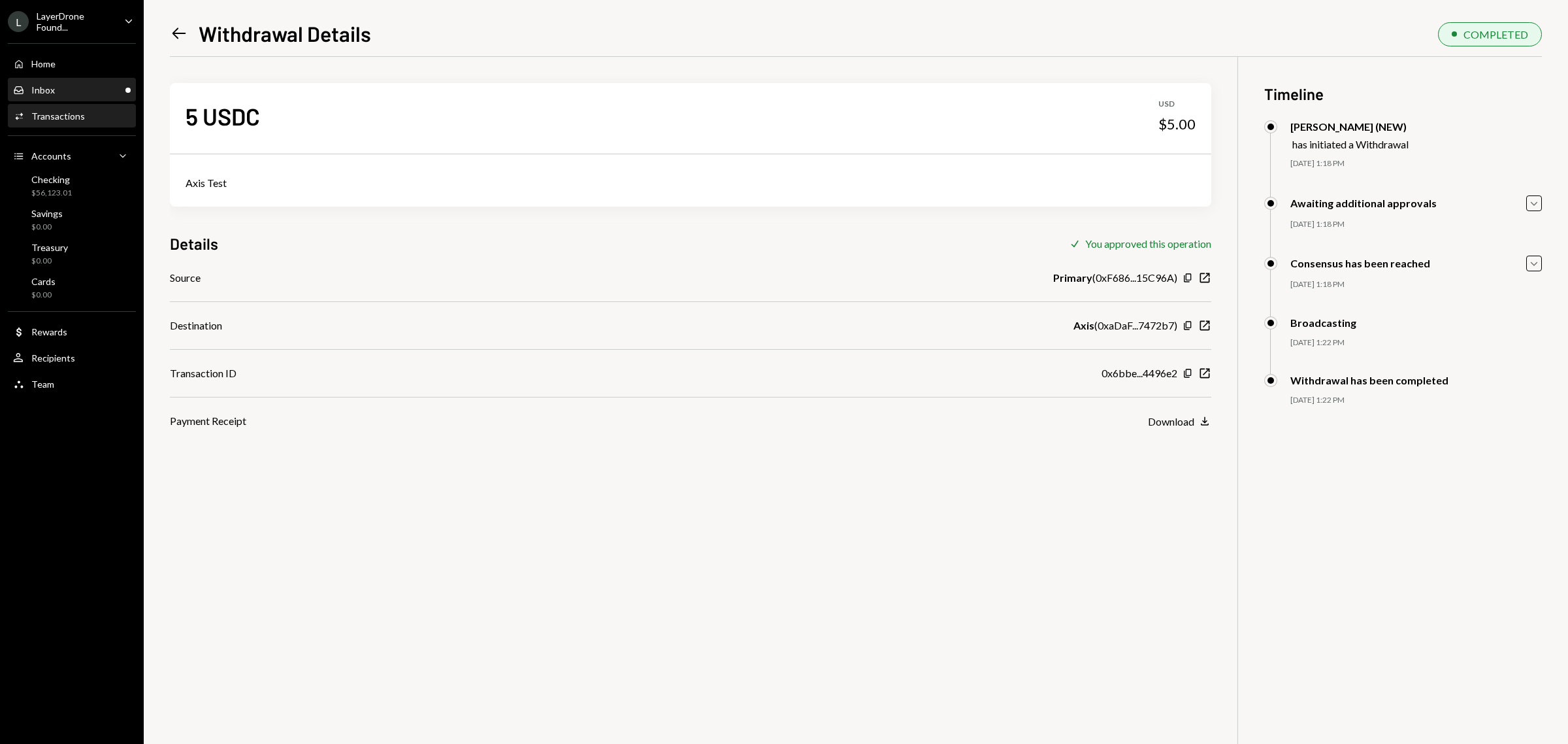
click at [91, 88] on div "Inbox Inbox" at bounding box center [72, 90] width 118 height 12
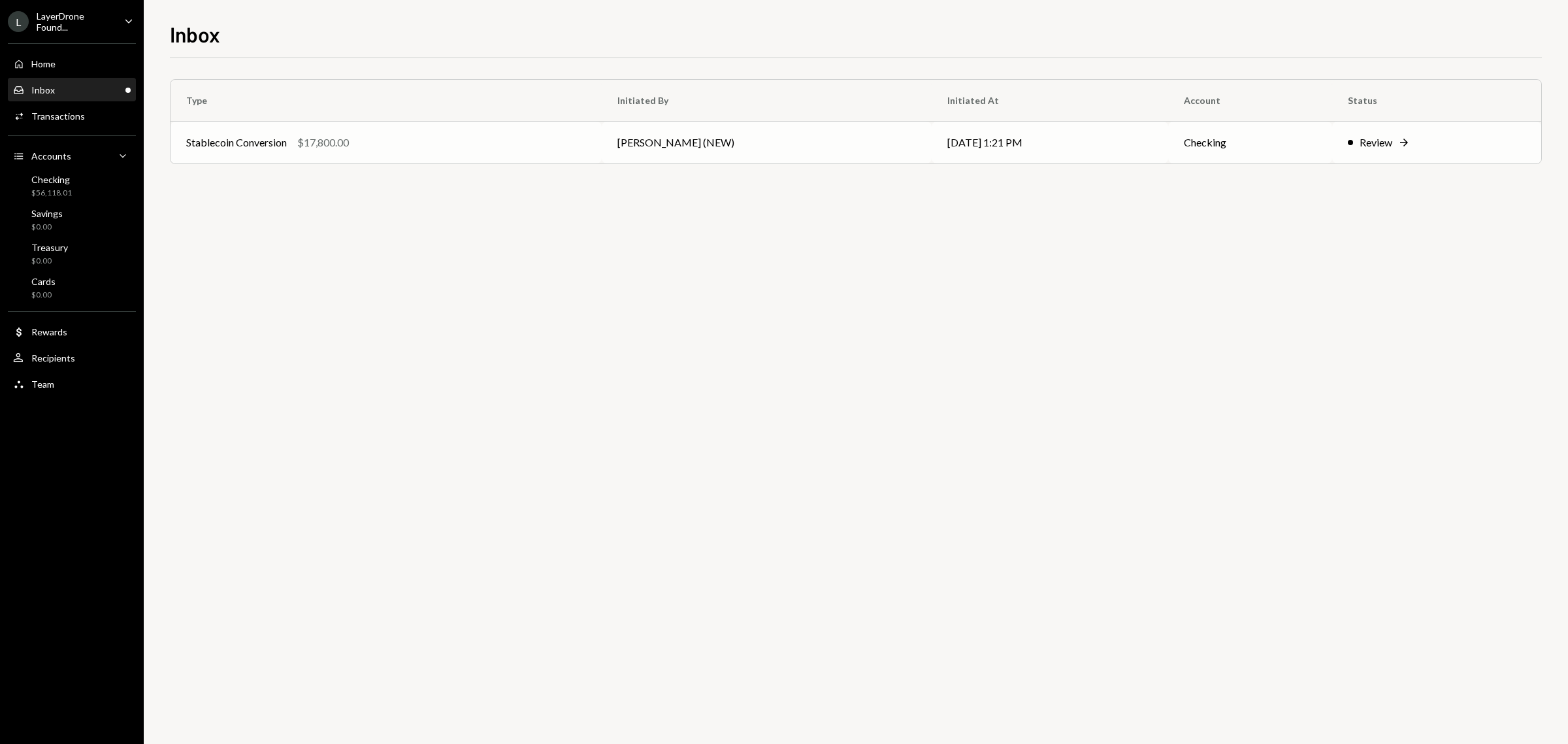
click at [1374, 137] on div "Review" at bounding box center [1375, 142] width 33 height 16
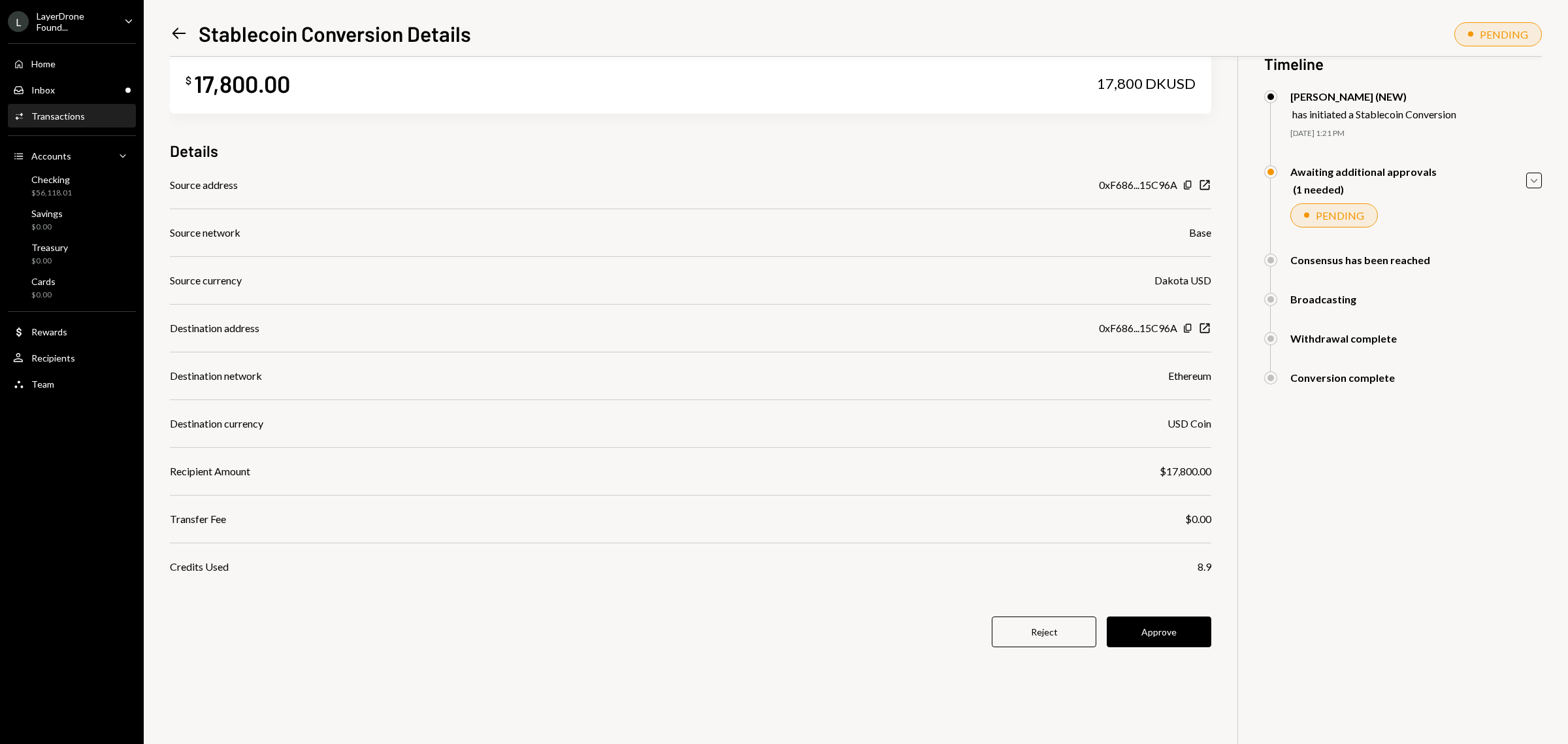
scroll to position [56, 0]
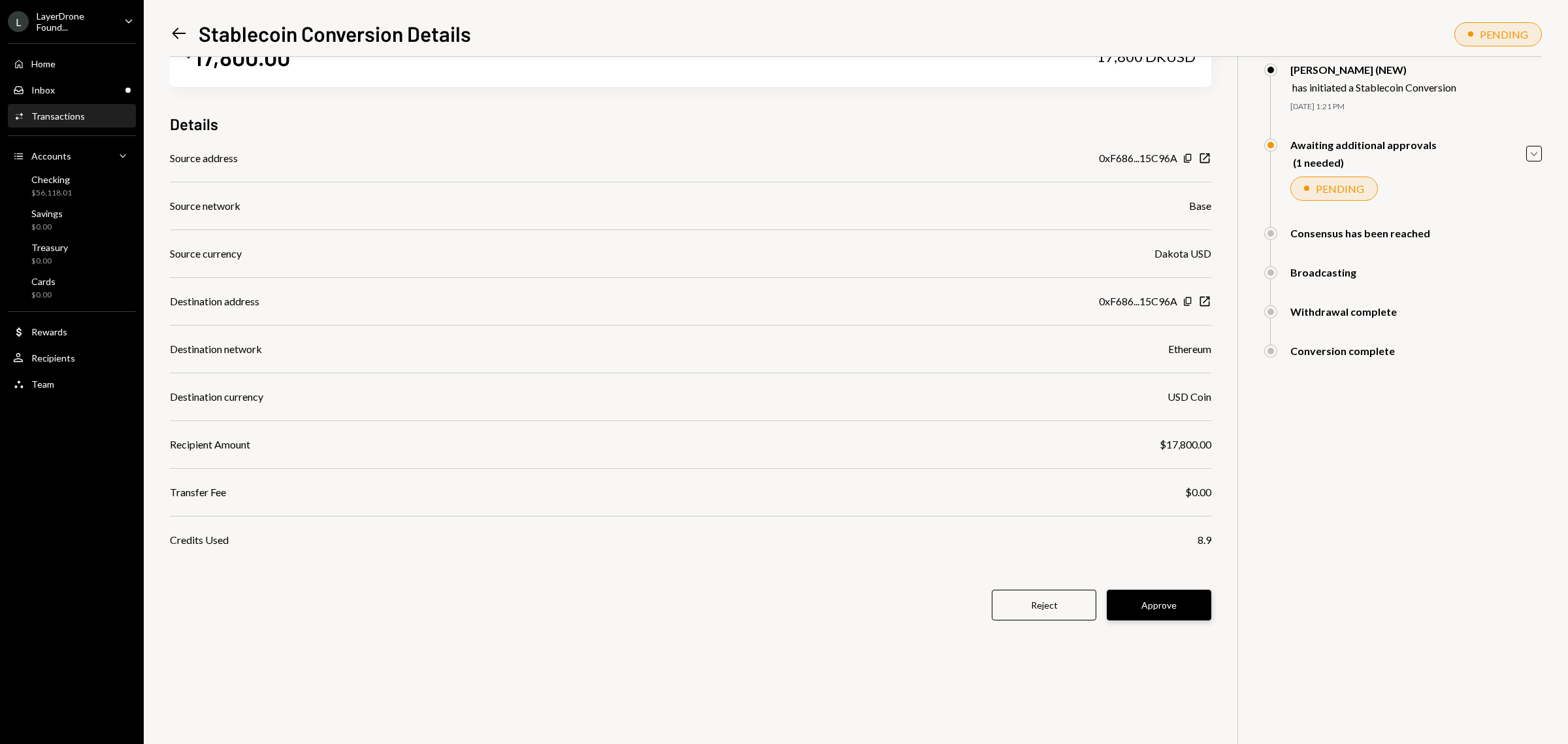
click at [1181, 610] on button "Approve" at bounding box center [1158, 605] width 104 height 31
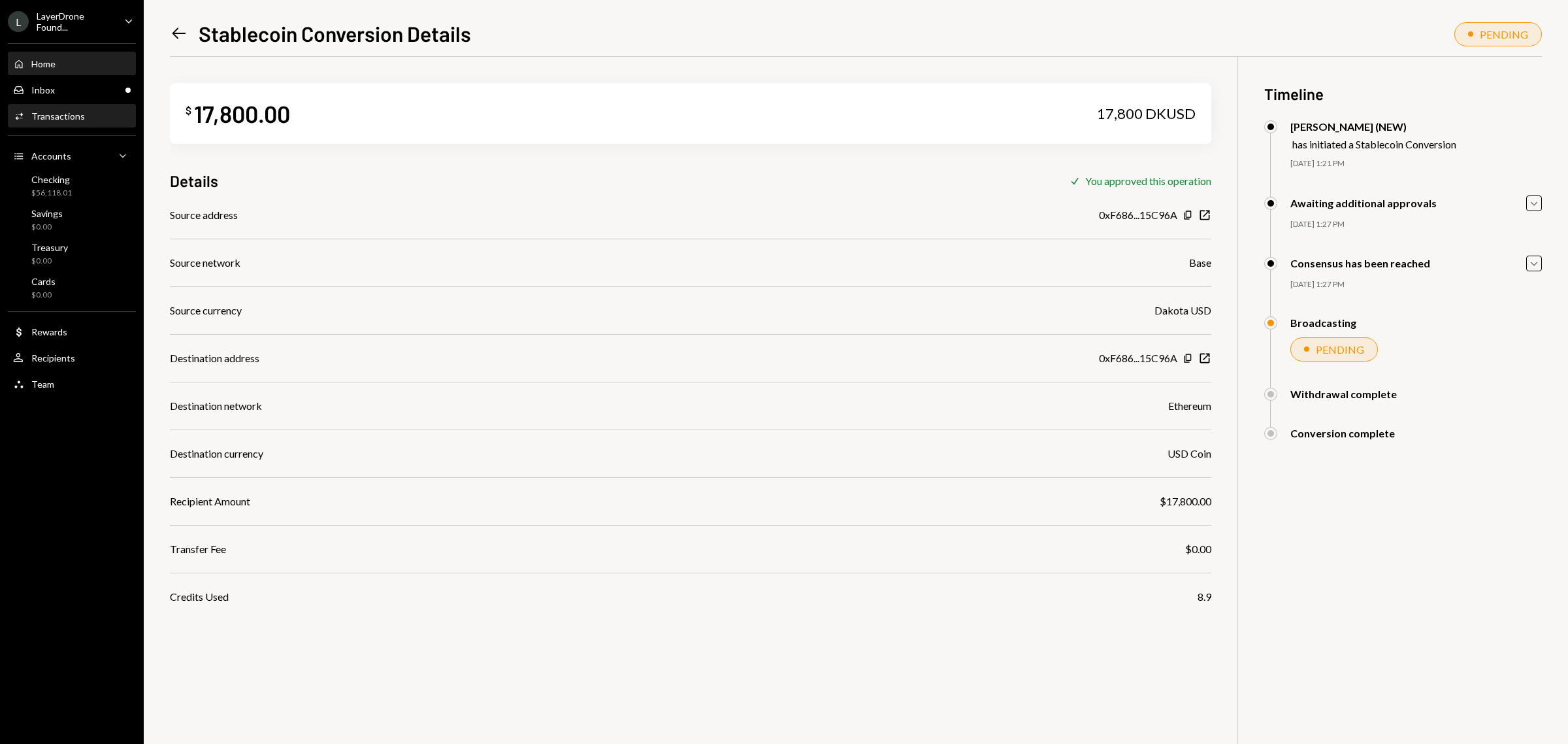
click at [41, 53] on div "Home Home" at bounding box center [72, 64] width 118 height 22
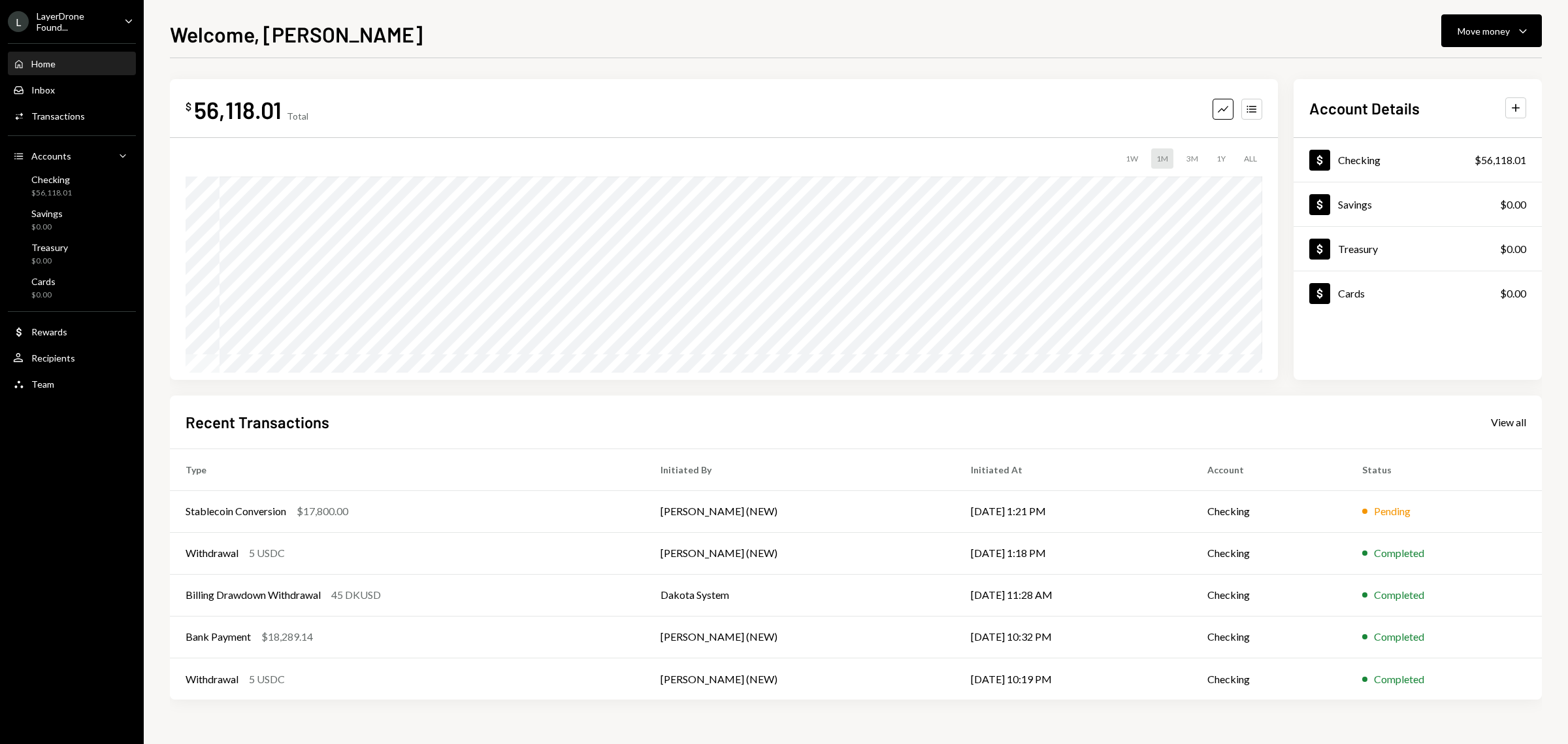
click at [928, 44] on div "Welcome, [PERSON_NAME] Move money Caret Down" at bounding box center [856, 33] width 1372 height 29
click at [101, 15] on div "LayerDrone Found..." at bounding box center [75, 21] width 77 height 22
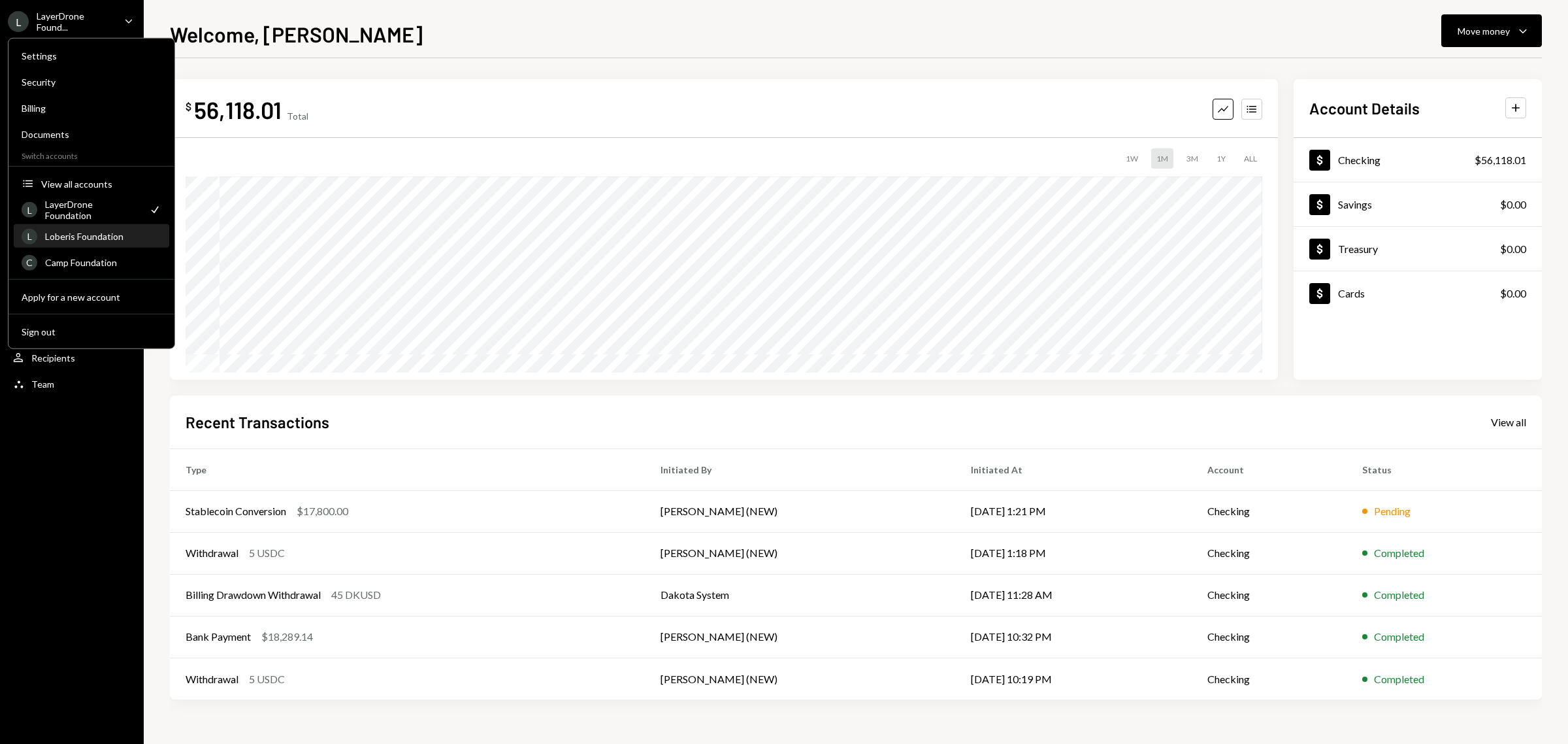
click at [103, 233] on div "Loberis Foundation" at bounding box center [103, 236] width 116 height 11
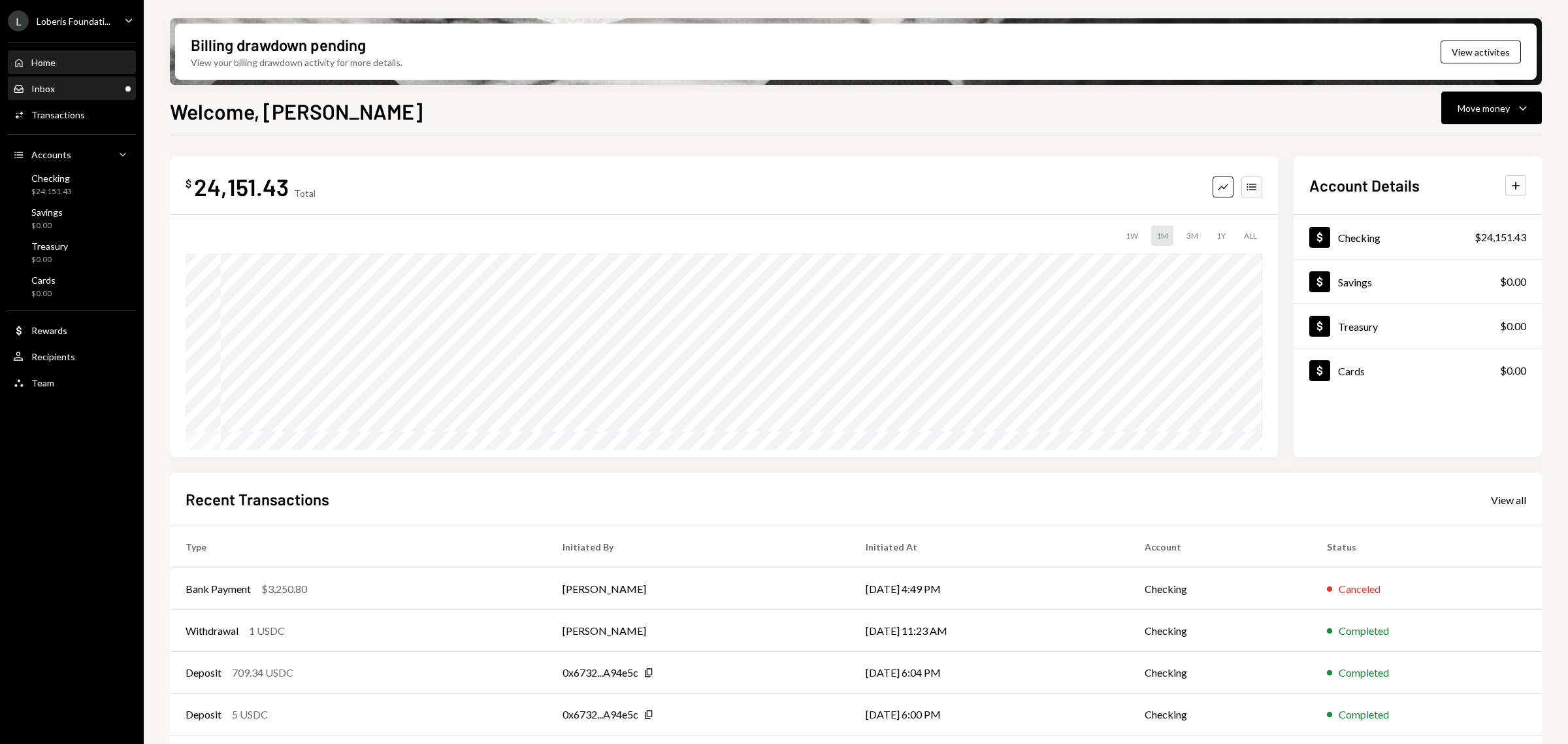
click at [89, 83] on div "Inbox Inbox" at bounding box center [72, 88] width 118 height 12
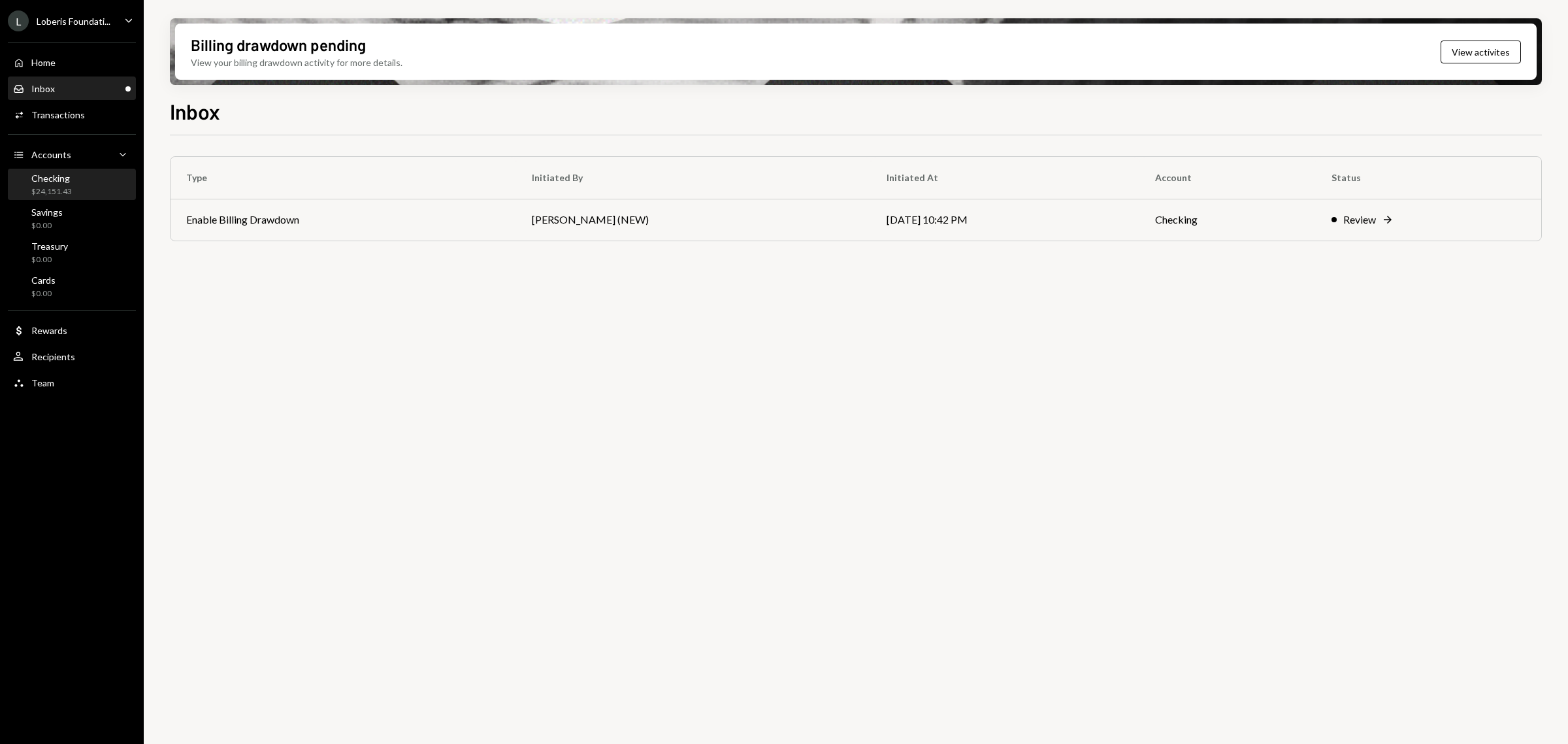
click at [75, 184] on div "Checking $24,151.43" at bounding box center [72, 185] width 118 height 25
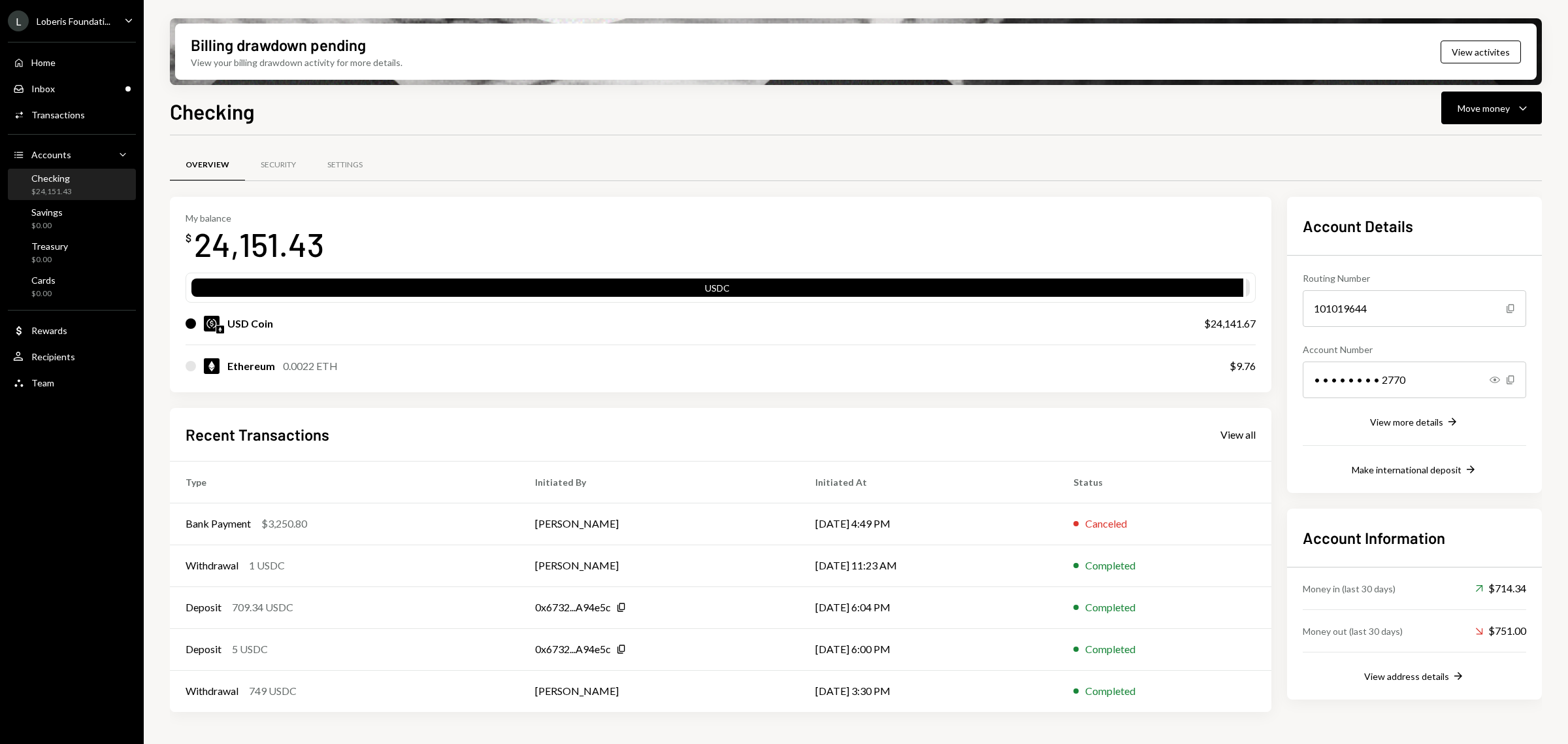
click at [245, 364] on div "Ethereum" at bounding box center [251, 366] width 48 height 16
